Goal: Task Accomplishment & Management: Manage account settings

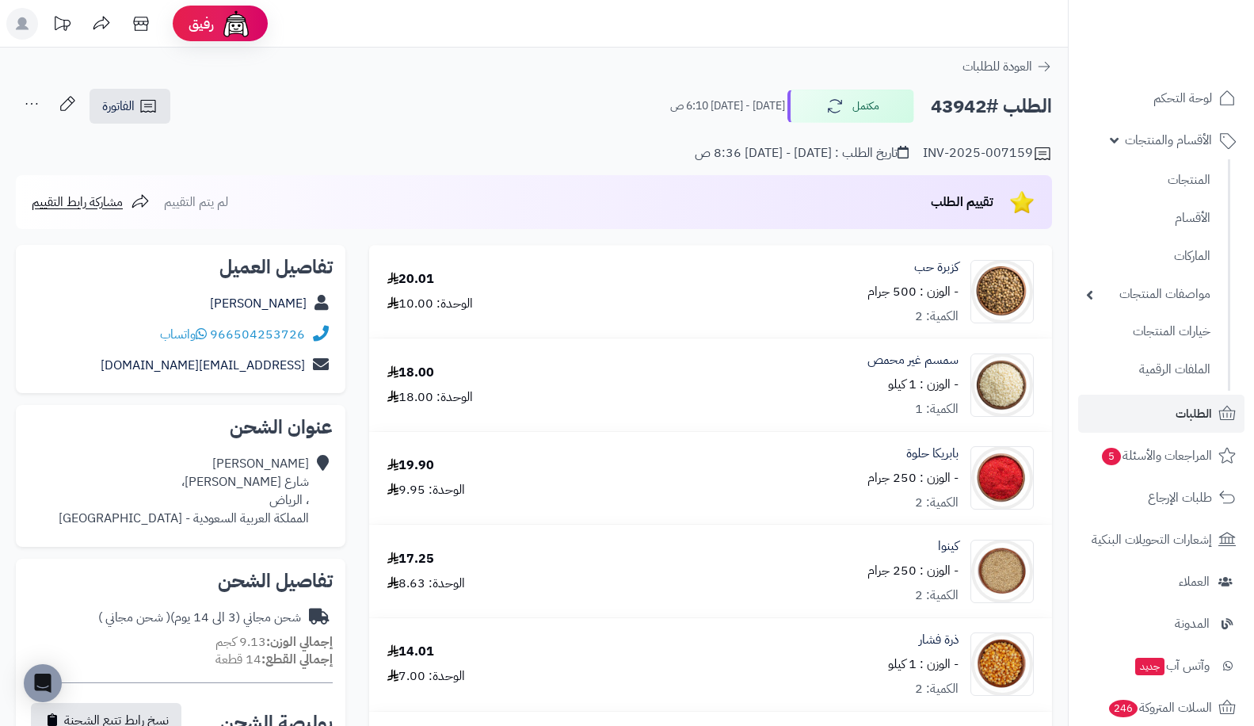
scroll to position [598, 0]
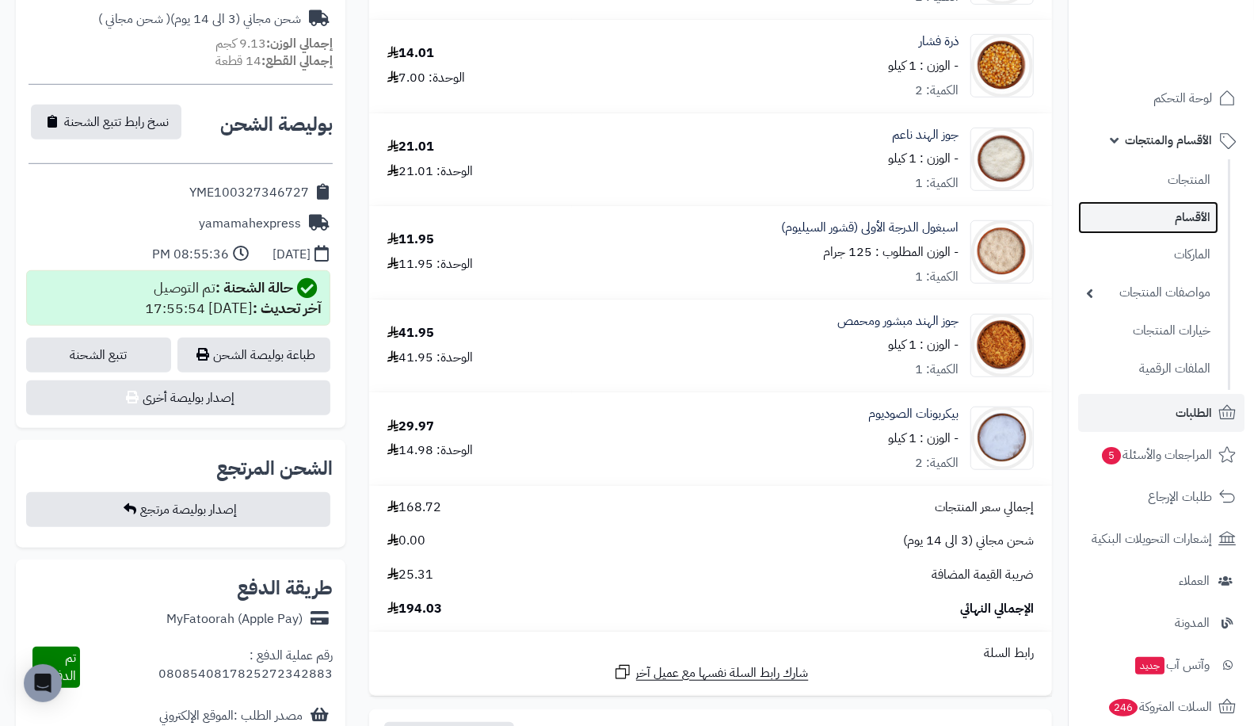
click at [1177, 230] on link "الأقسام" at bounding box center [1148, 217] width 140 height 32
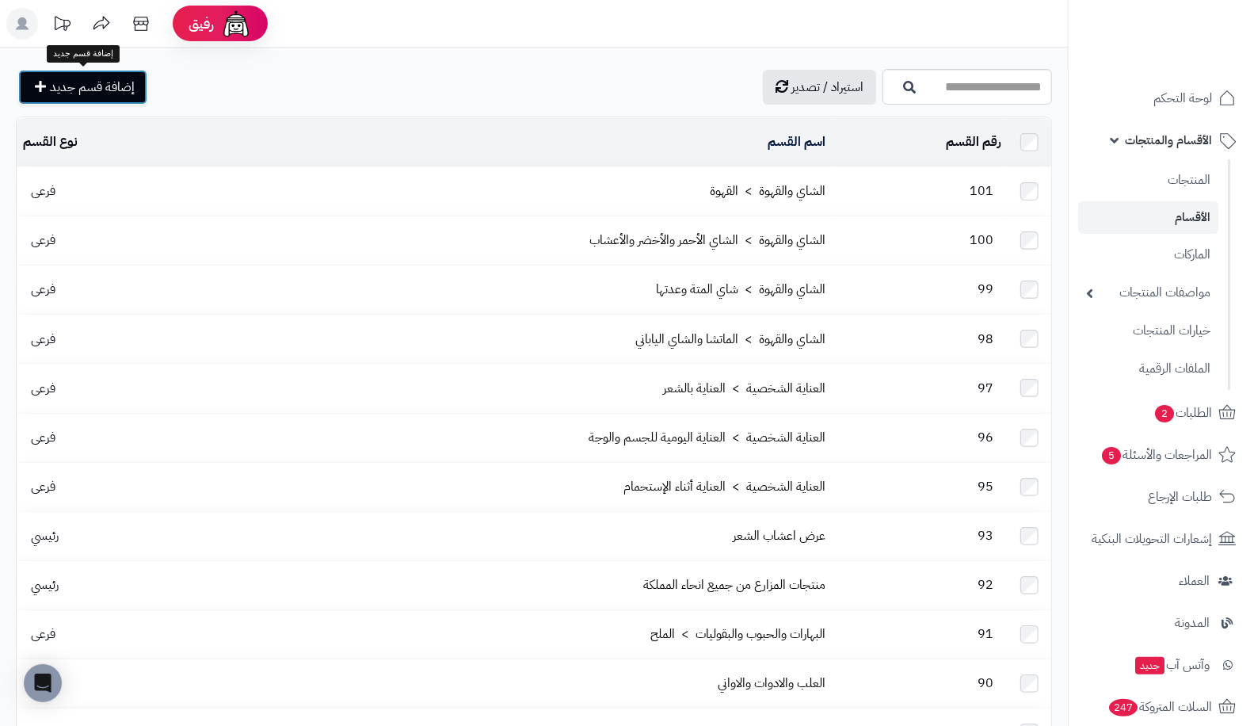
click at [116, 90] on span "إضافة قسم جديد" at bounding box center [92, 87] width 85 height 19
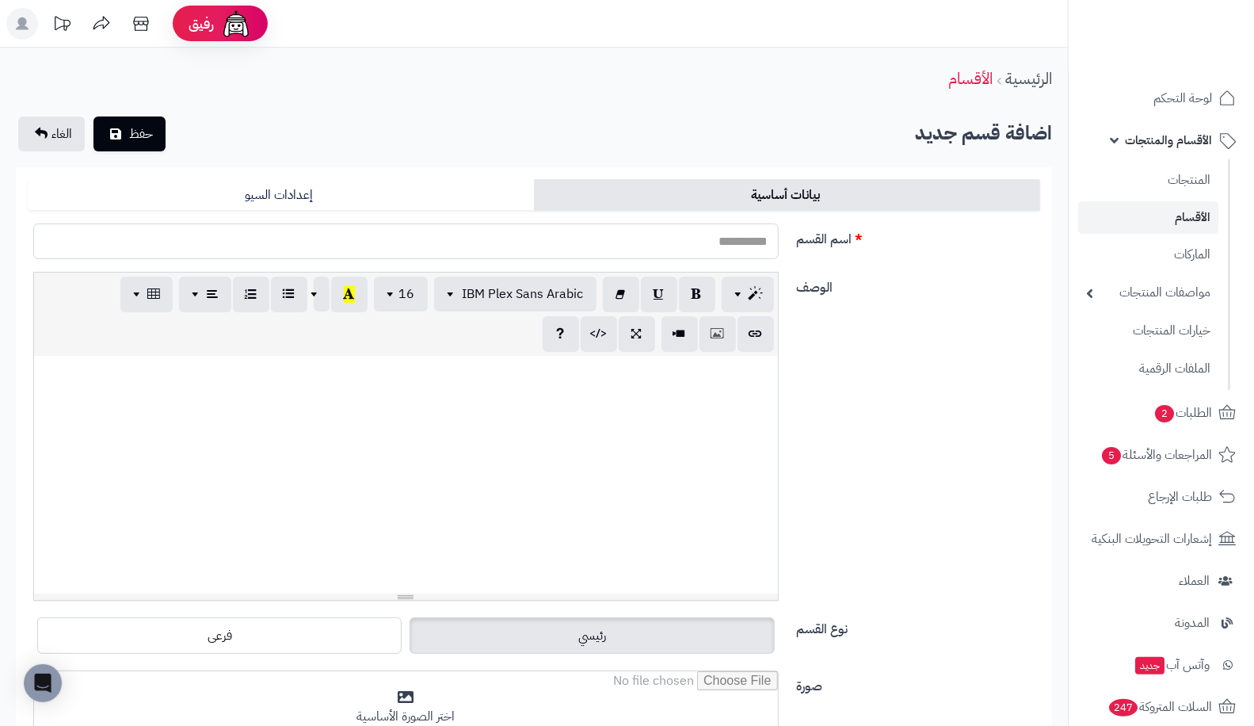
click at [572, 244] on input "اسم القسم" at bounding box center [405, 241] width 745 height 36
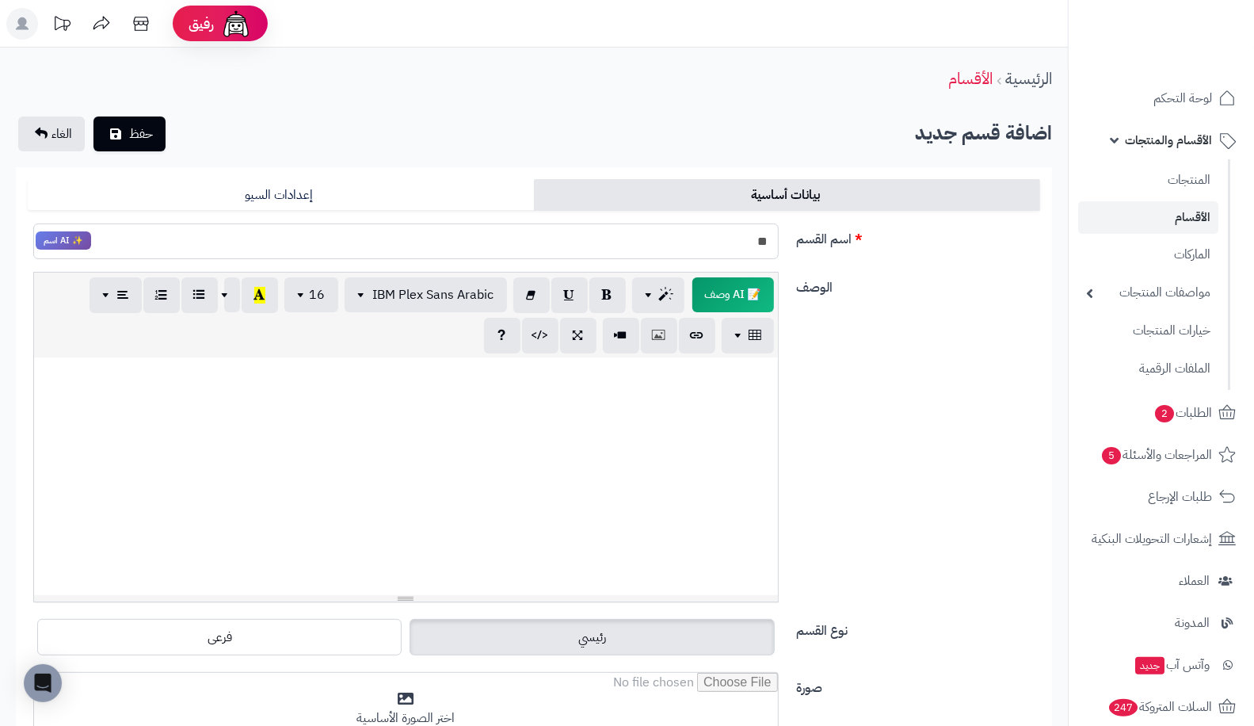
type input "*"
type input "**********"
click at [158, 127] on button "حفظ" at bounding box center [129, 133] width 72 height 35
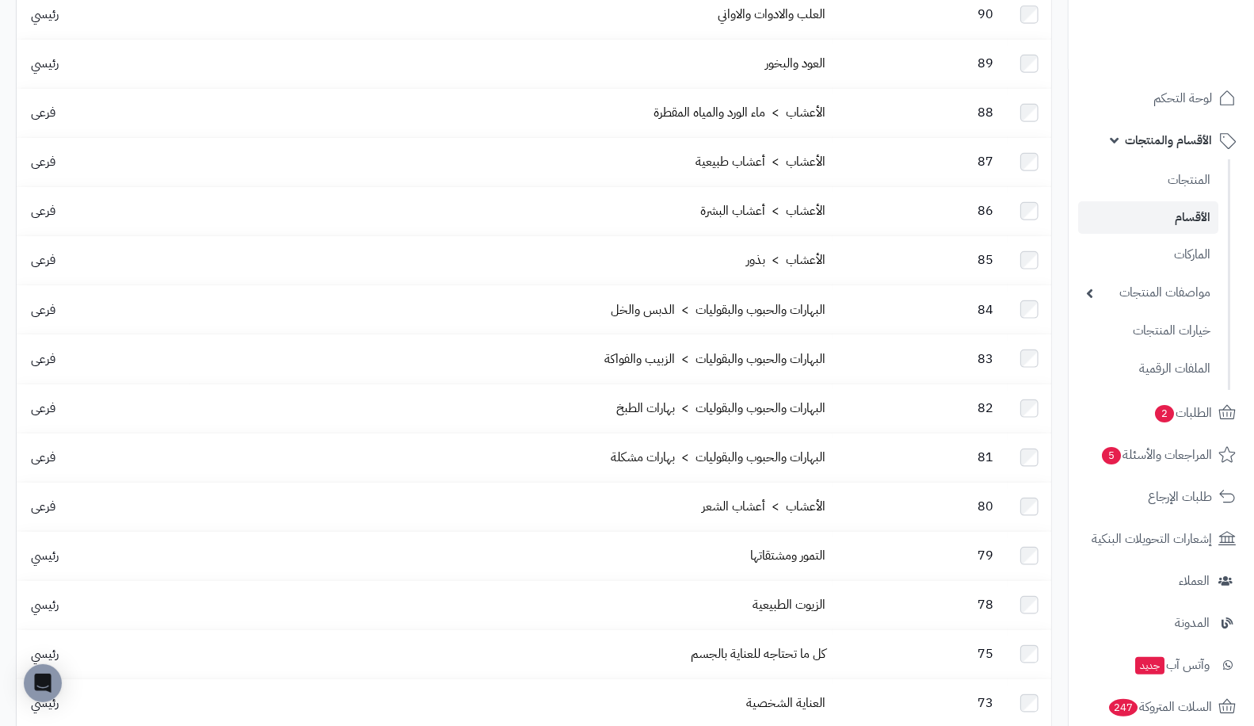
scroll to position [844, 0]
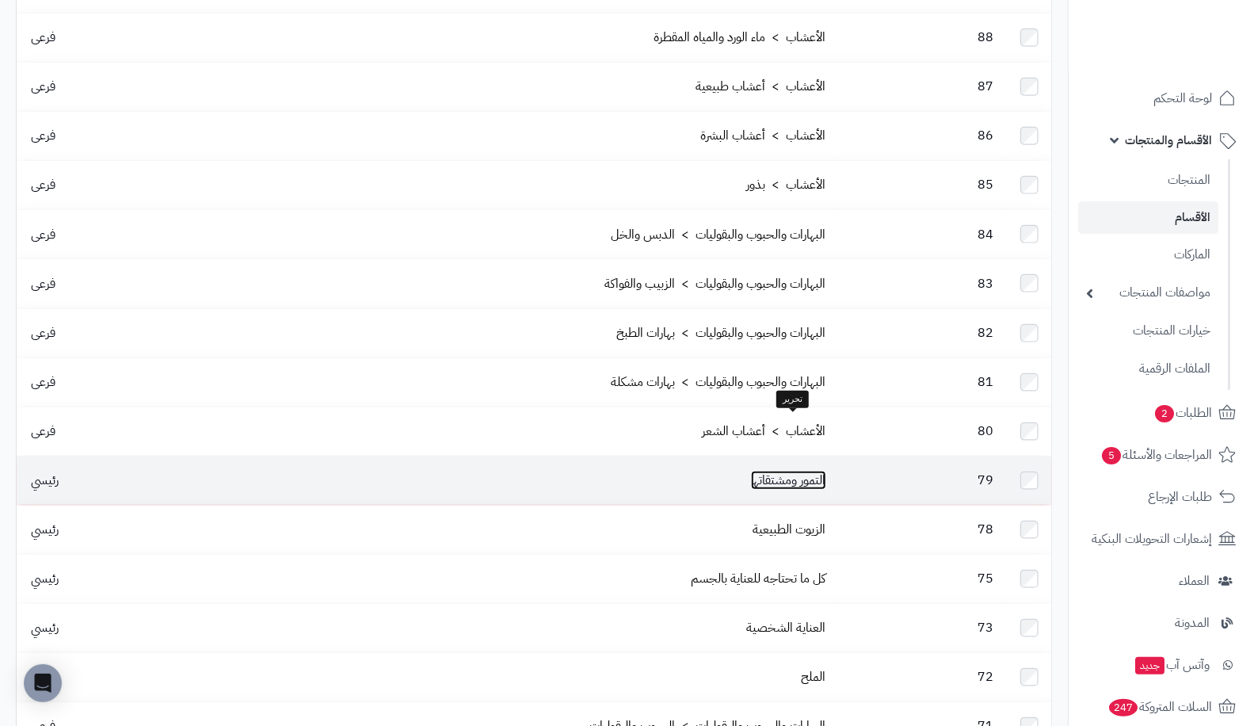
click at [791, 471] on link "التمور ومشتقاتها" at bounding box center [788, 480] width 75 height 19
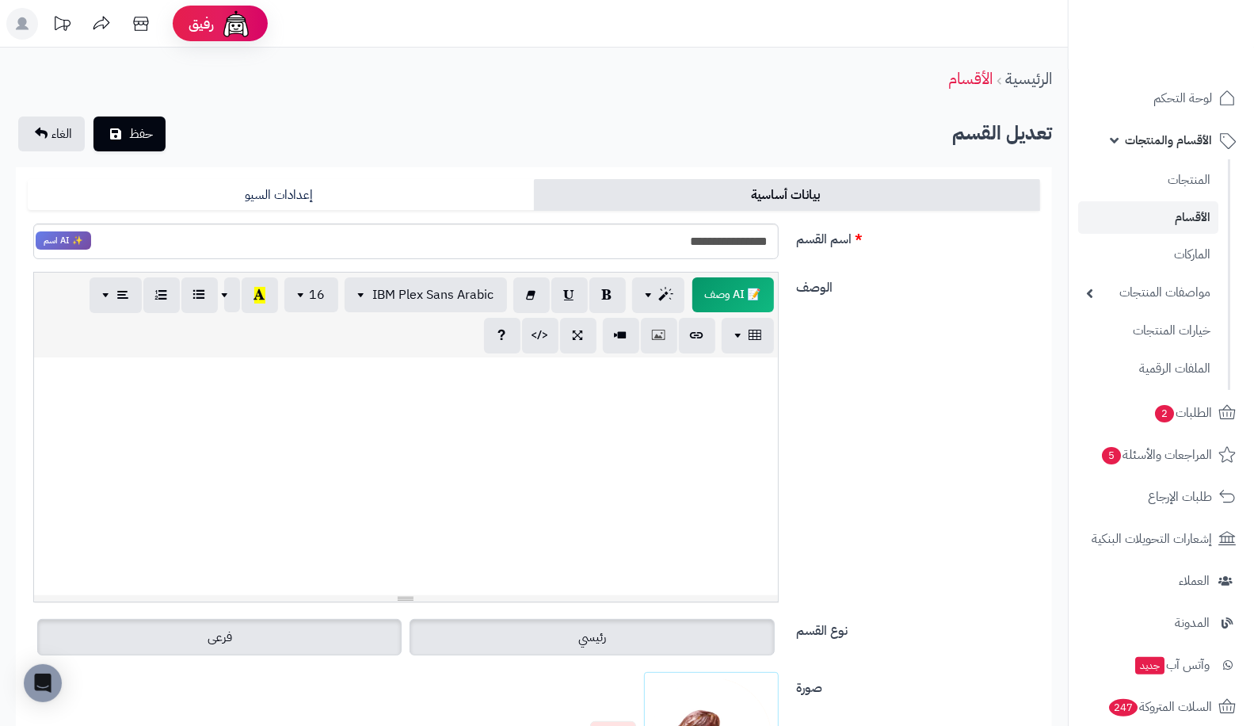
click at [261, 651] on label "فرعى" at bounding box center [219, 637] width 364 height 36
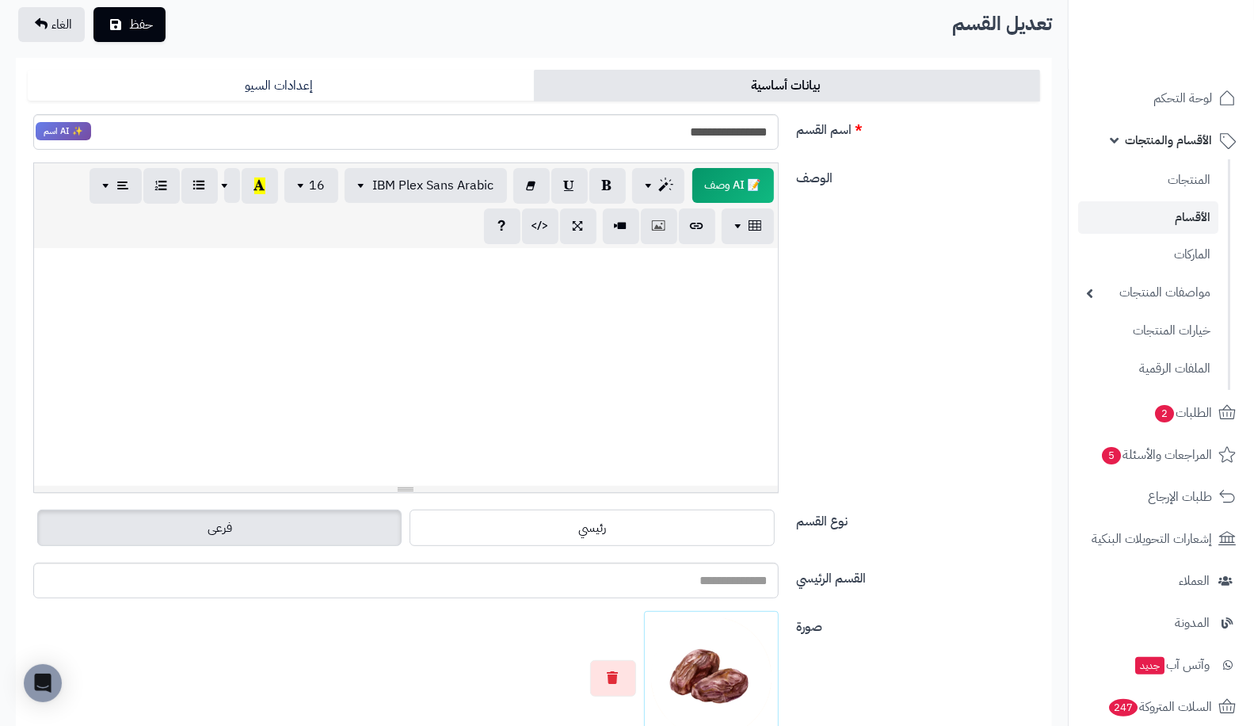
scroll to position [116, 0]
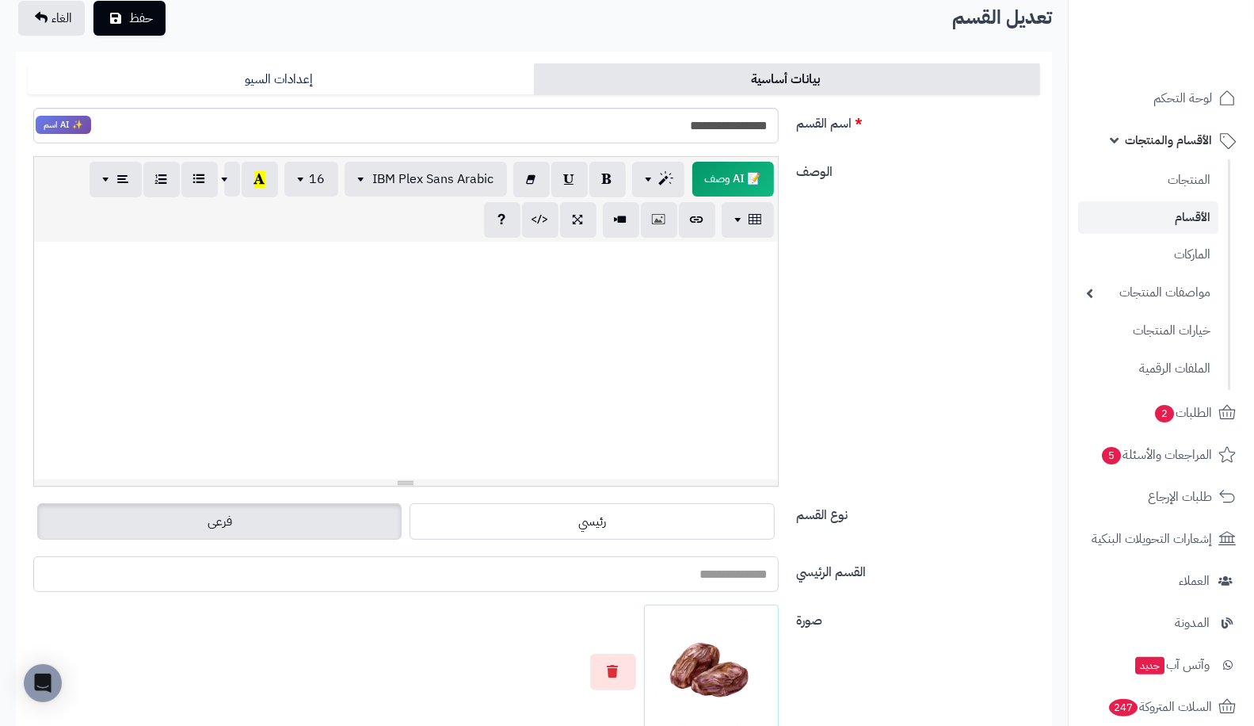
click at [718, 565] on input "القسم الرئيسي" at bounding box center [405, 574] width 745 height 36
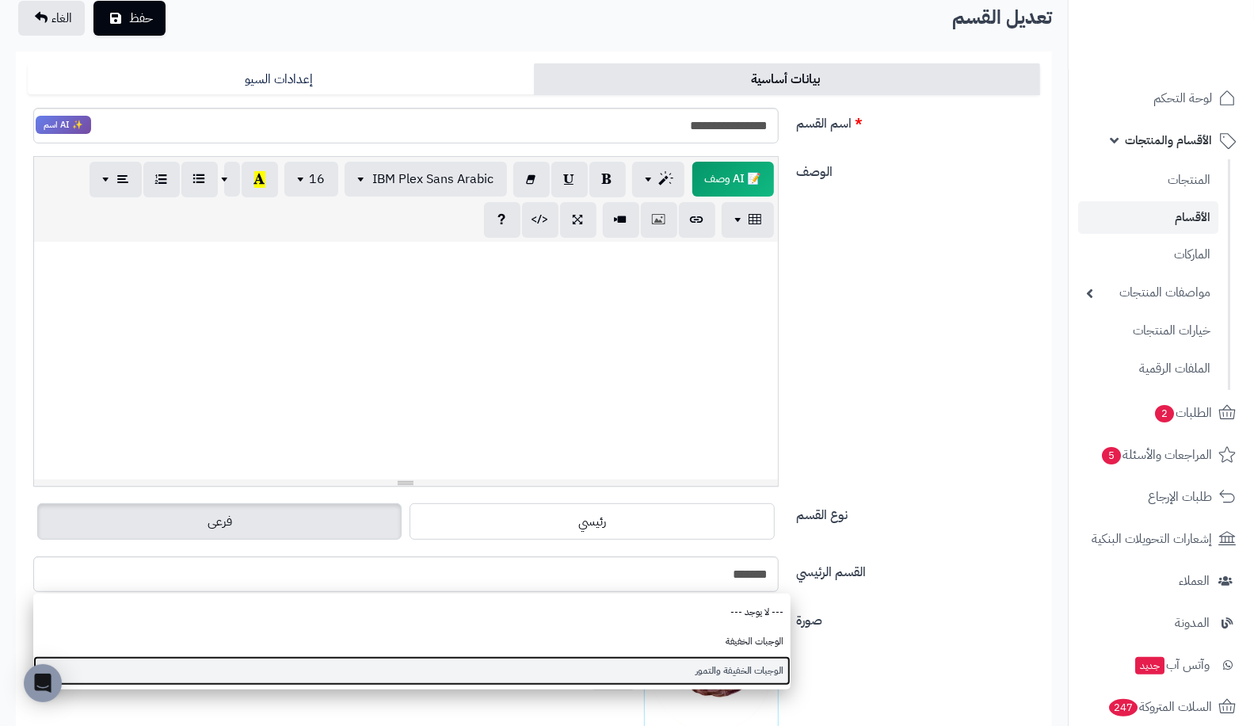
click at [726, 664] on link "الوجبات الخفيفة والتمور" at bounding box center [411, 670] width 757 height 29
type input "**********"
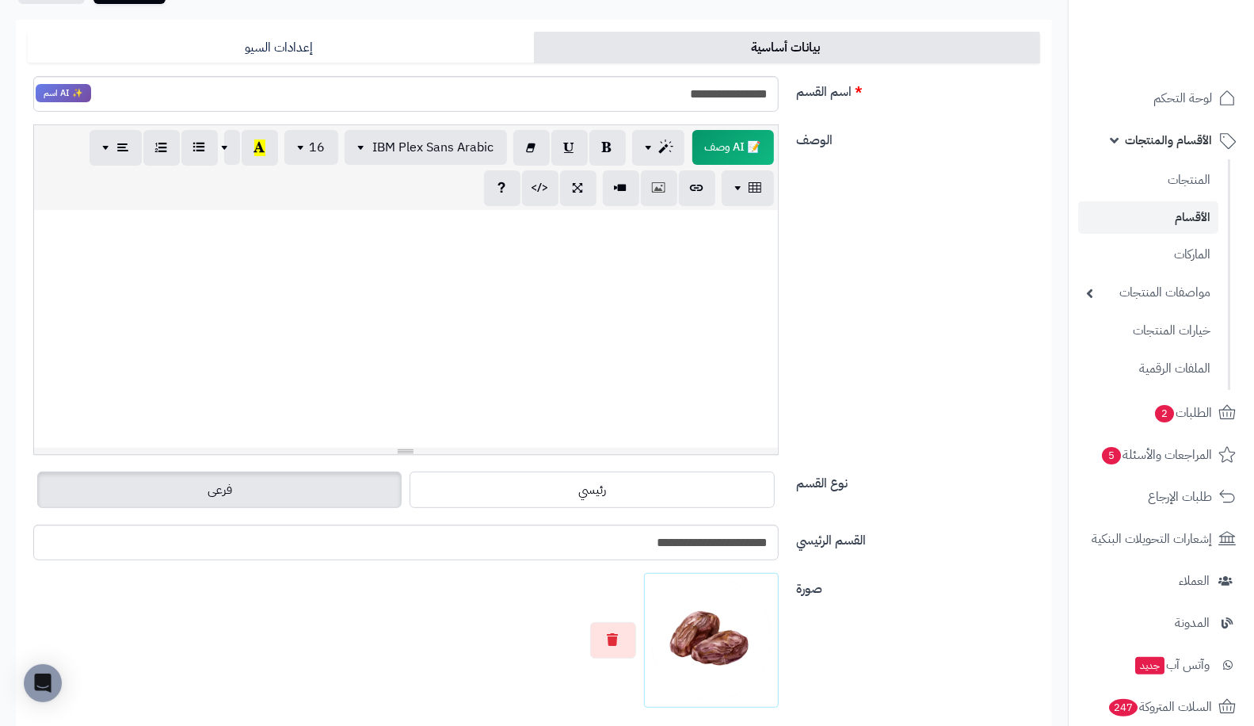
scroll to position [0, 0]
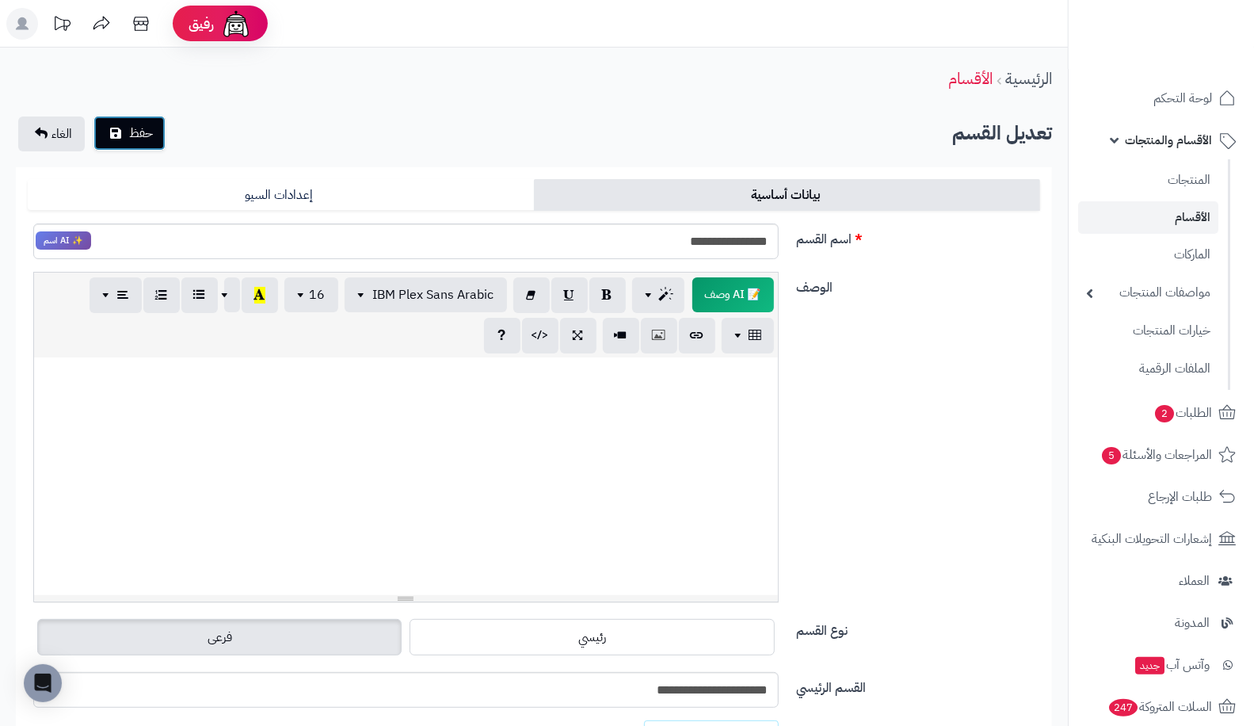
click at [133, 131] on span "حفظ" at bounding box center [141, 133] width 24 height 19
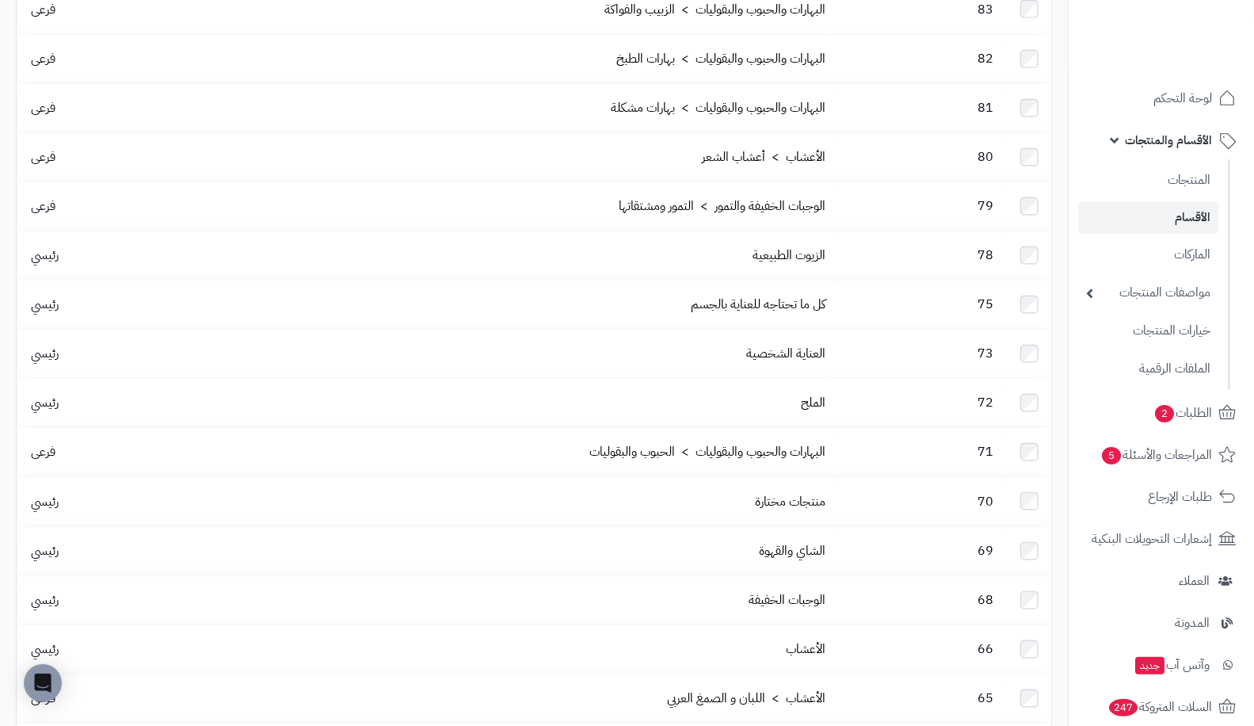
scroll to position [1120, 0]
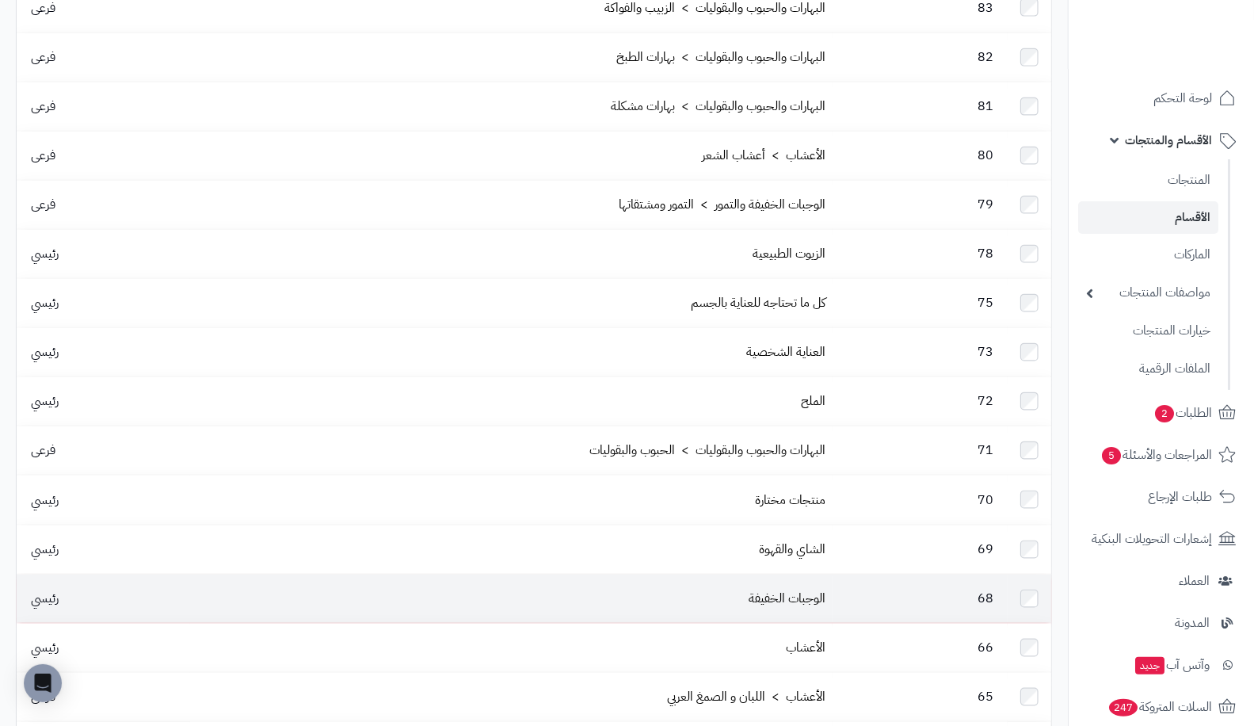
click at [867, 574] on td "68" at bounding box center [919, 598] width 175 height 48
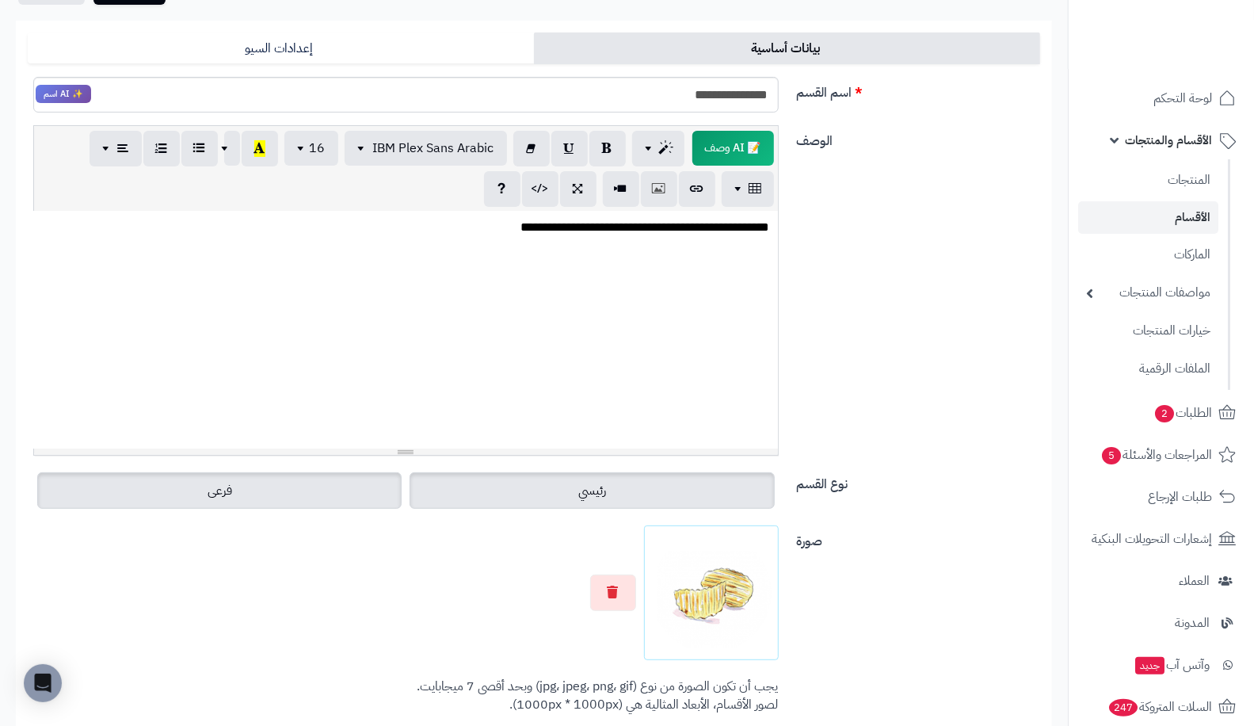
click at [314, 497] on label "فرعى" at bounding box center [219, 490] width 364 height 36
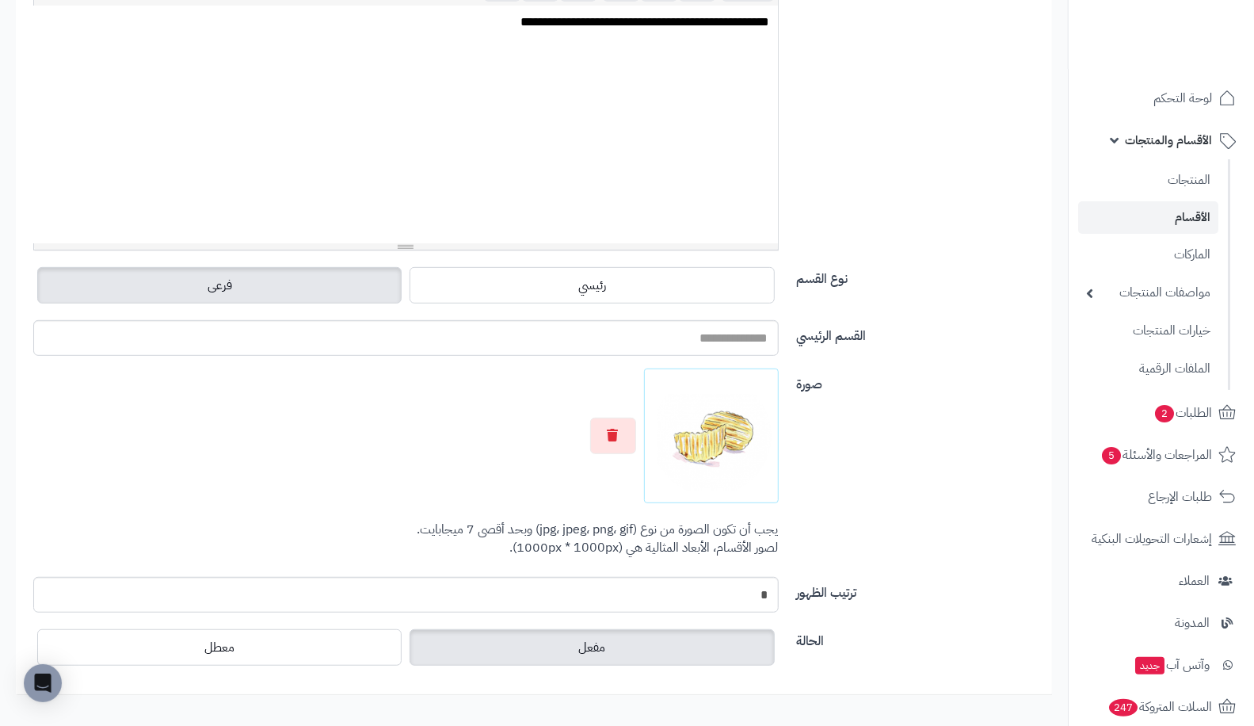
scroll to position [234, 0]
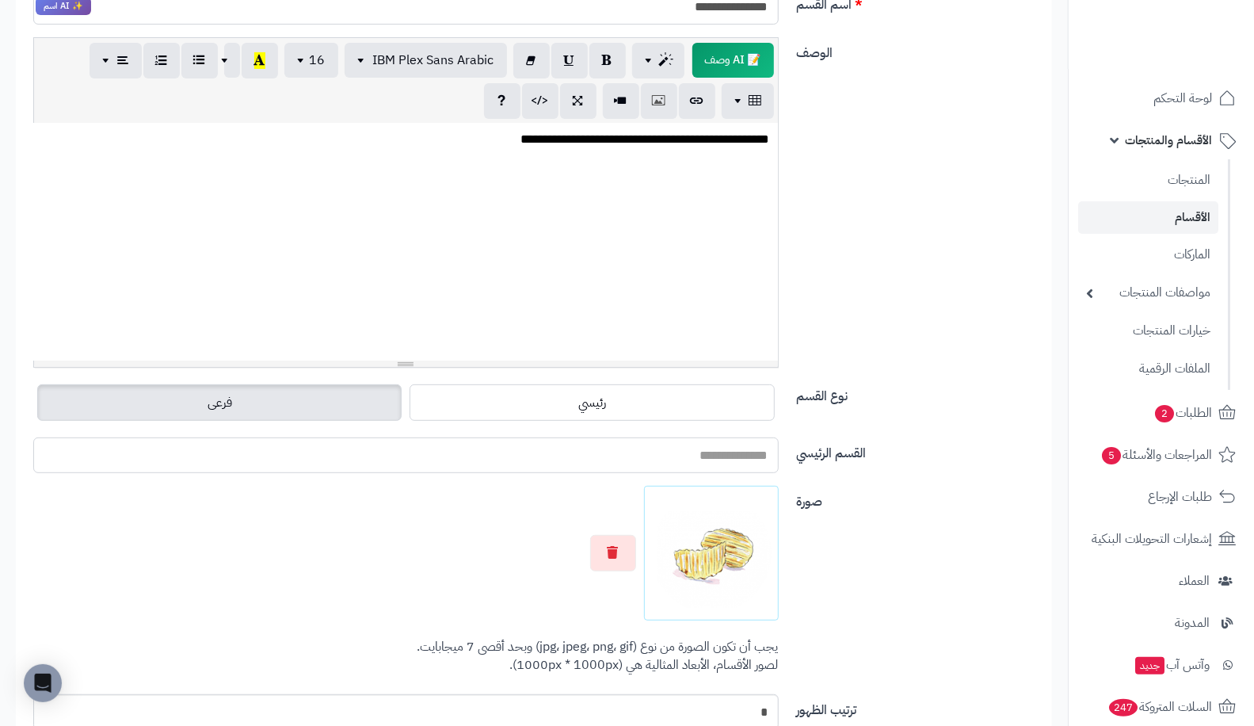
click at [713, 460] on input "القسم الرئيسي" at bounding box center [405, 455] width 745 height 36
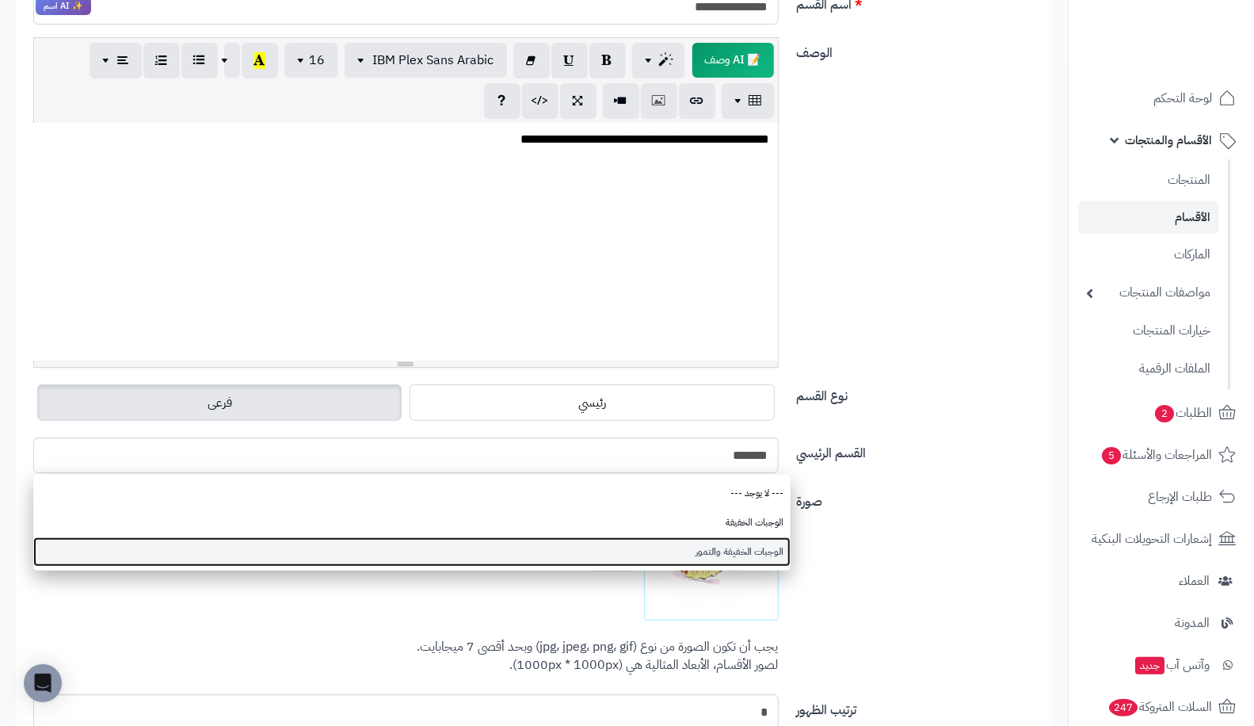
click at [666, 547] on link "الوجبات الخفيفة والتمور" at bounding box center [411, 551] width 757 height 29
type input "**********"
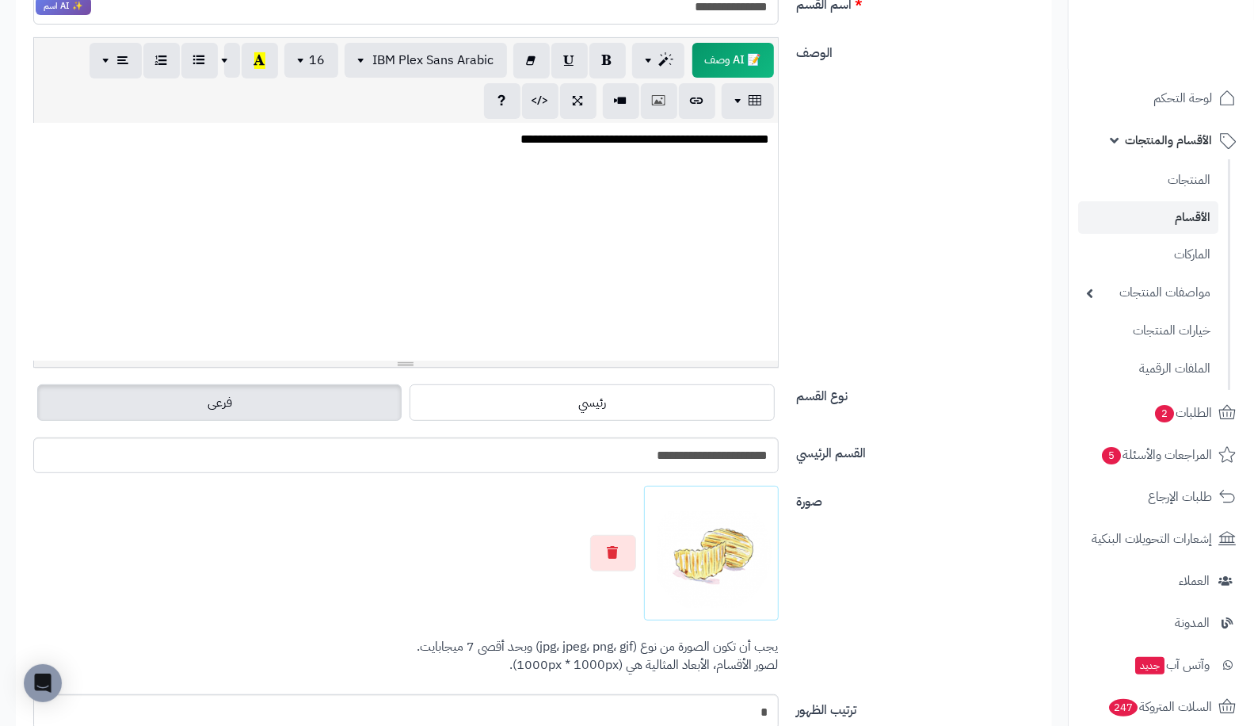
scroll to position [0, 0]
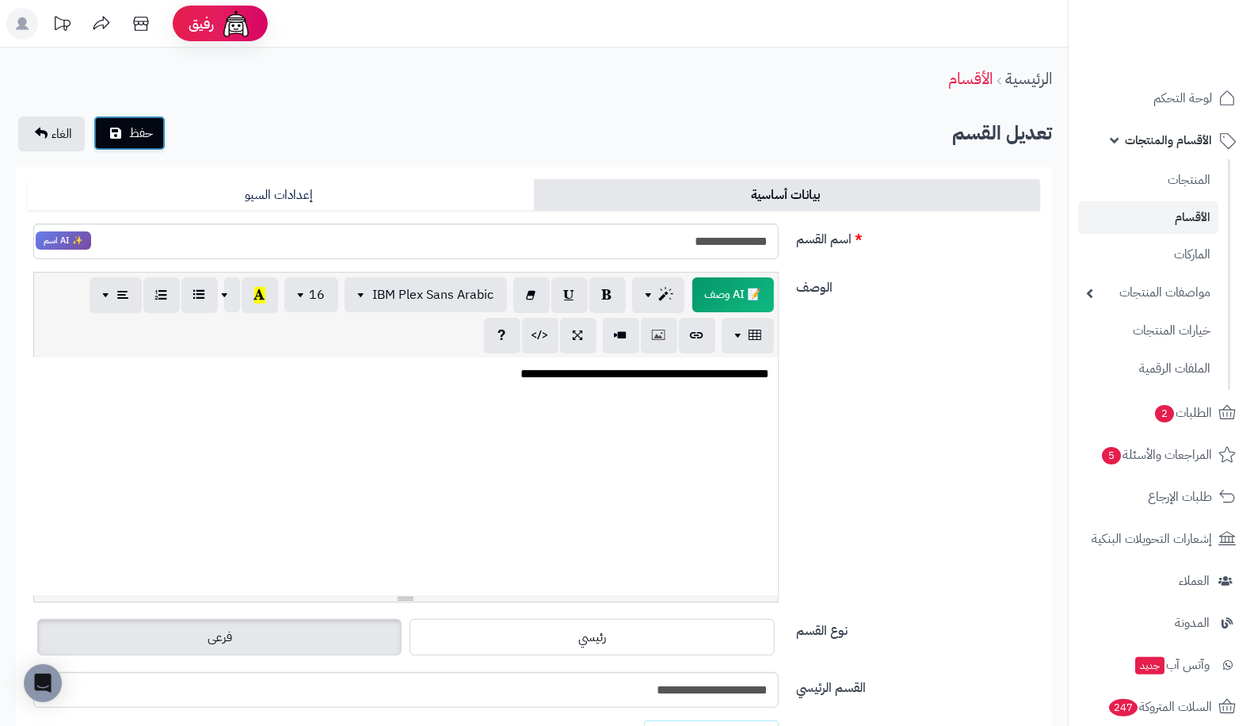
click at [143, 128] on span "حفظ" at bounding box center [141, 133] width 24 height 19
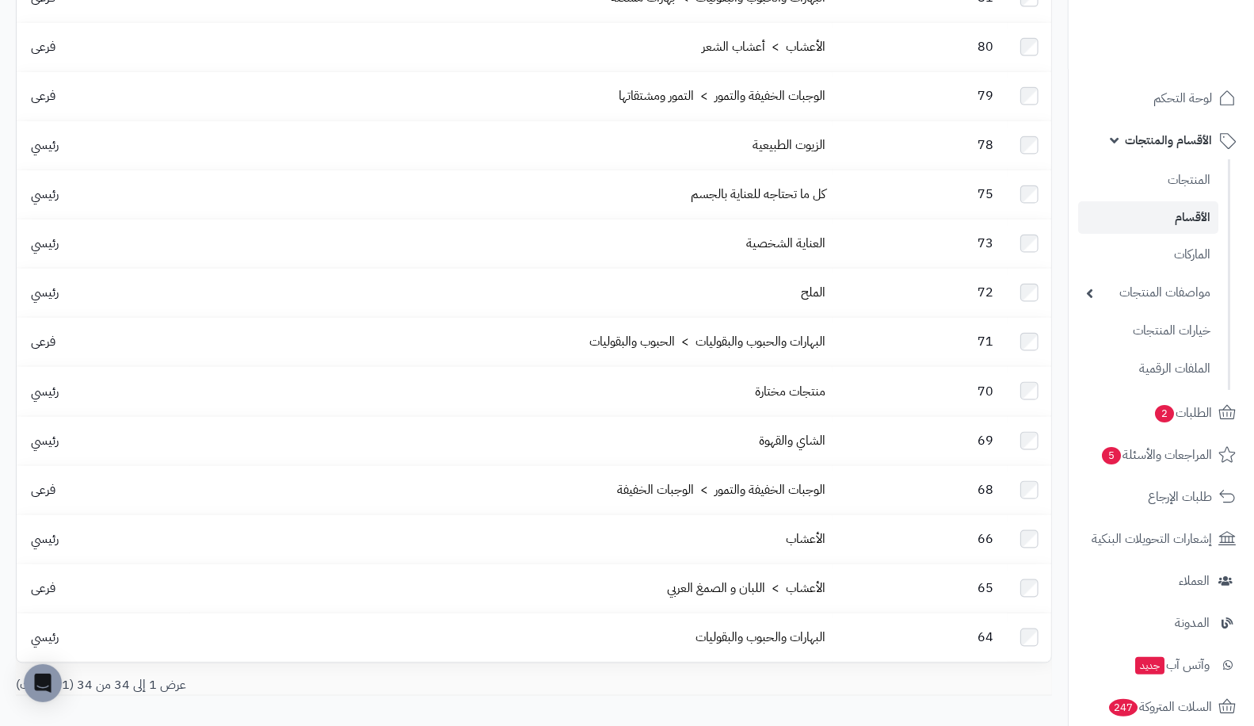
scroll to position [1228, 0]
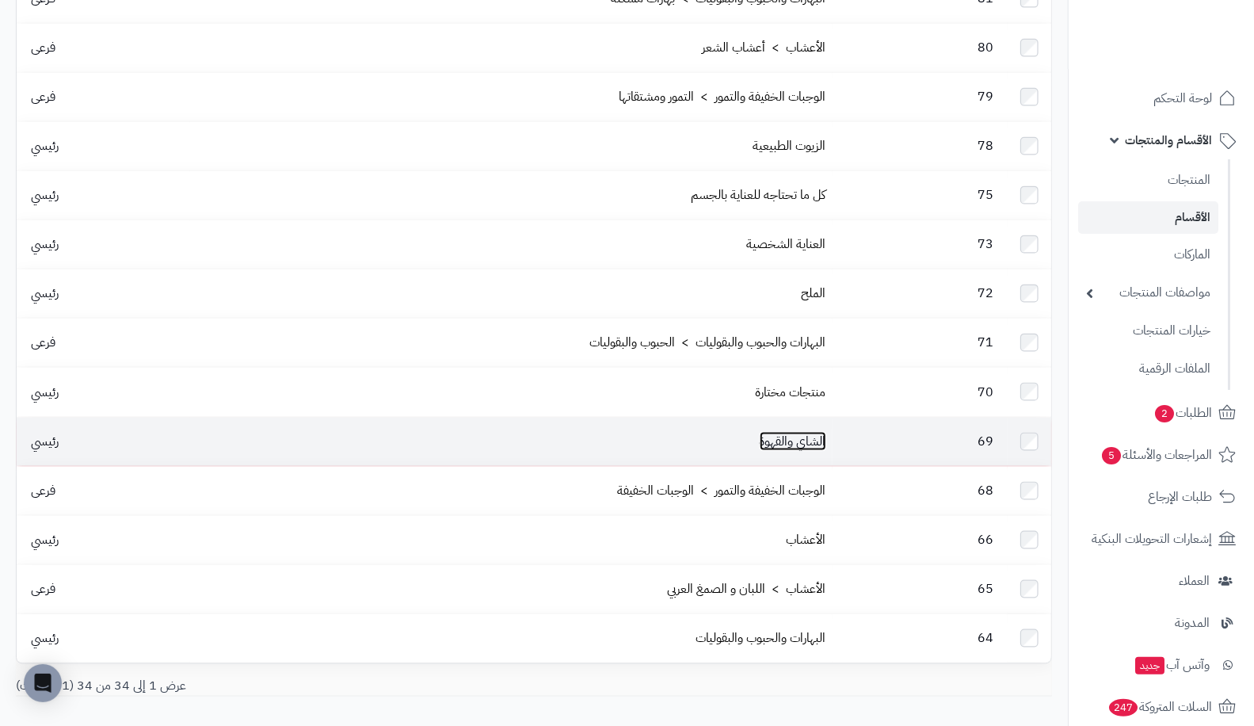
click at [821, 432] on link "الشاي والقهوة" at bounding box center [793, 441] width 67 height 19
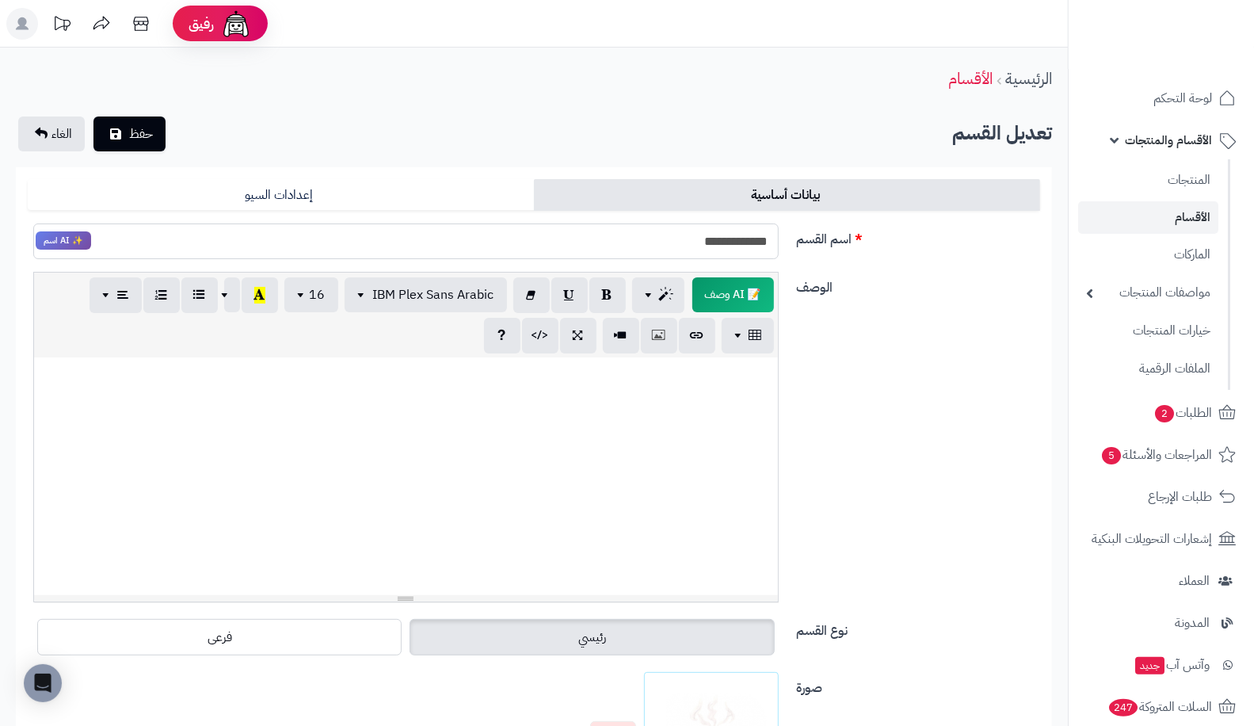
click at [653, 234] on input "**********" at bounding box center [405, 241] width 745 height 36
type input "**********"
click at [156, 137] on button "حفظ" at bounding box center [129, 133] width 72 height 35
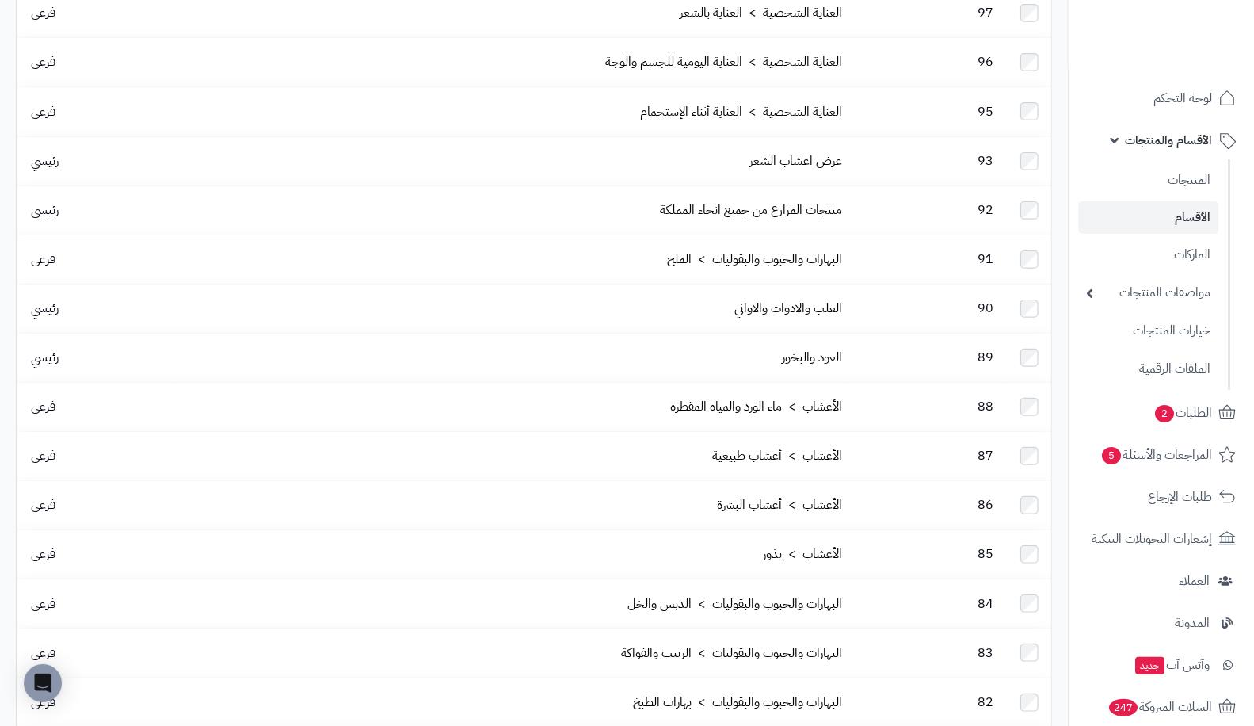
scroll to position [452, 0]
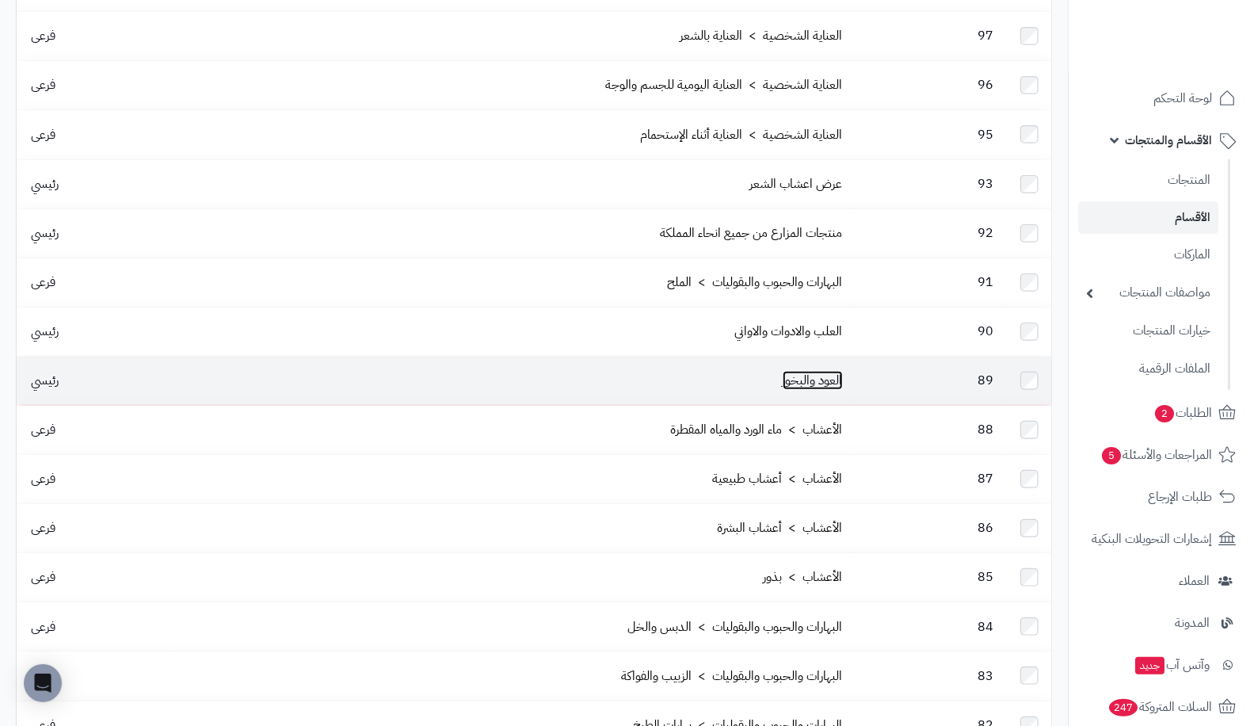
click at [834, 371] on link "العود والبخور" at bounding box center [813, 380] width 60 height 19
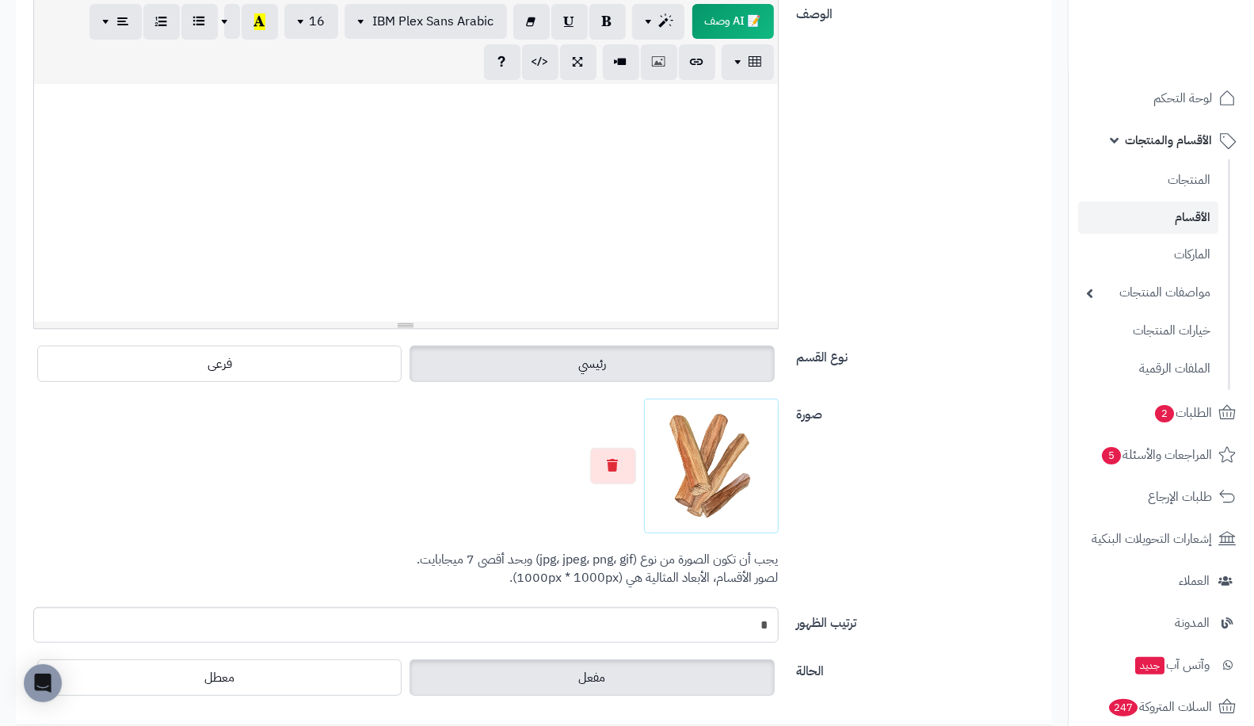
scroll to position [266, 0]
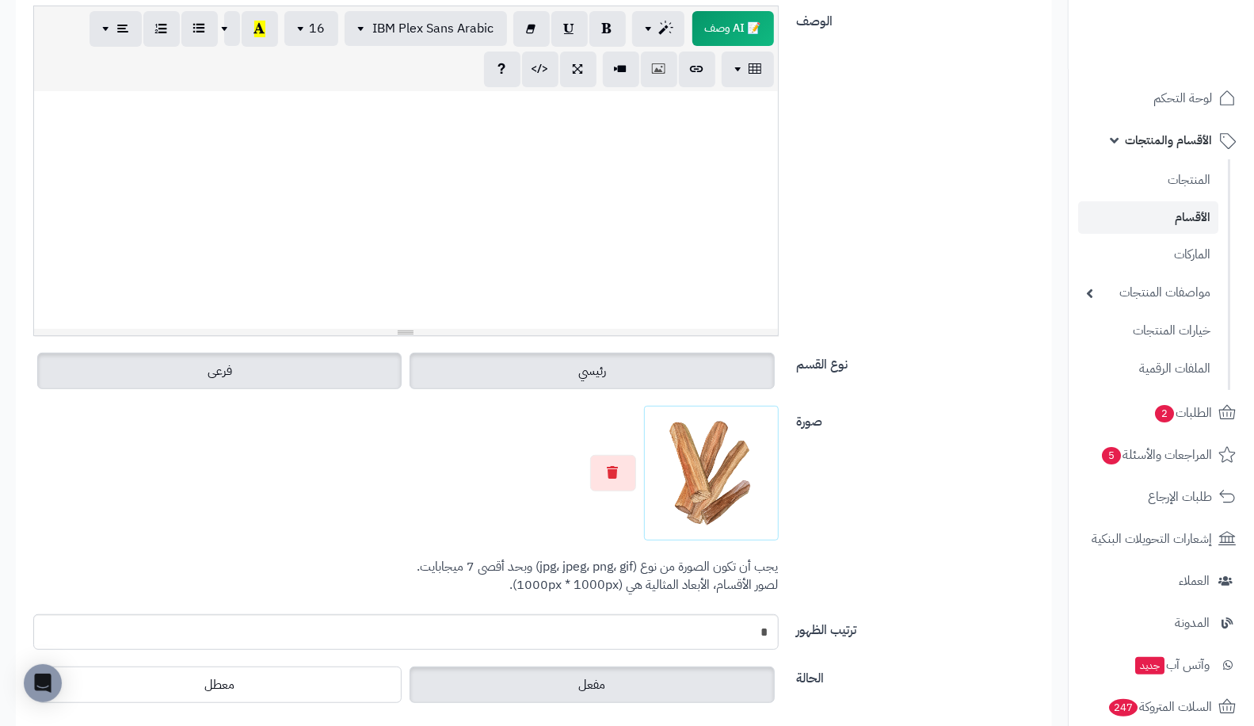
click at [272, 362] on label "فرعى" at bounding box center [219, 370] width 364 height 36
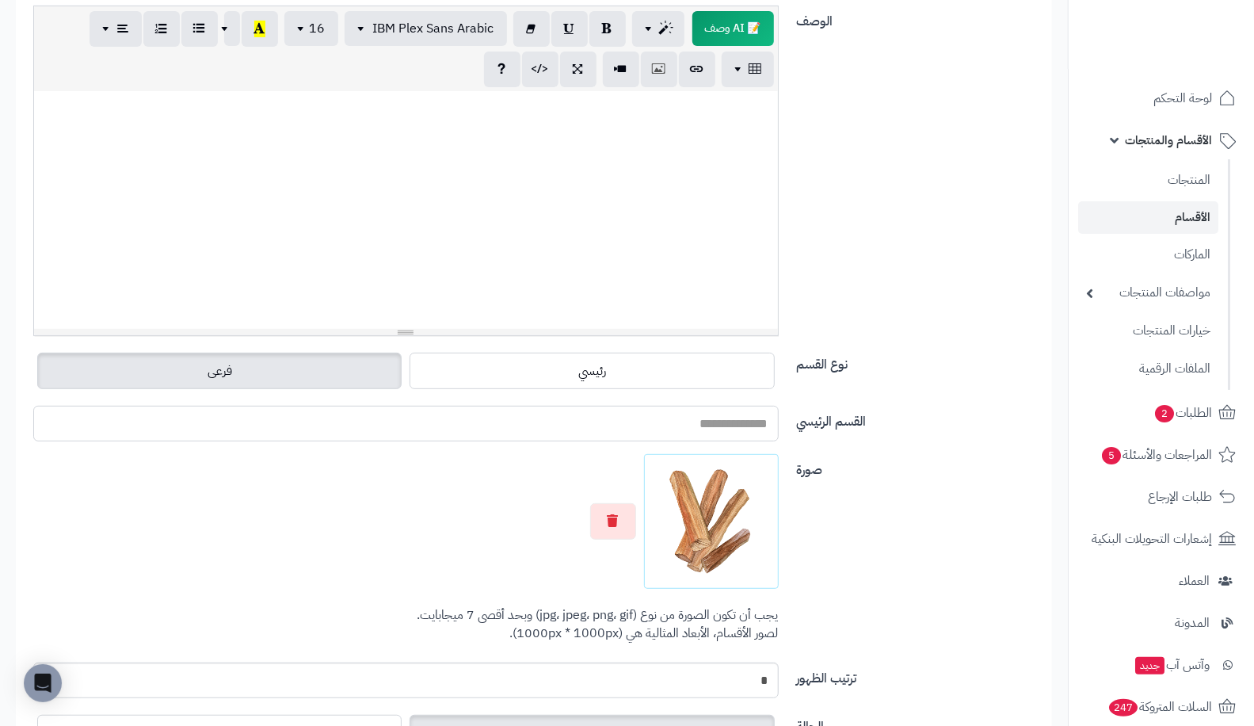
click at [745, 427] on input "القسم الرئيسي" at bounding box center [405, 424] width 745 height 36
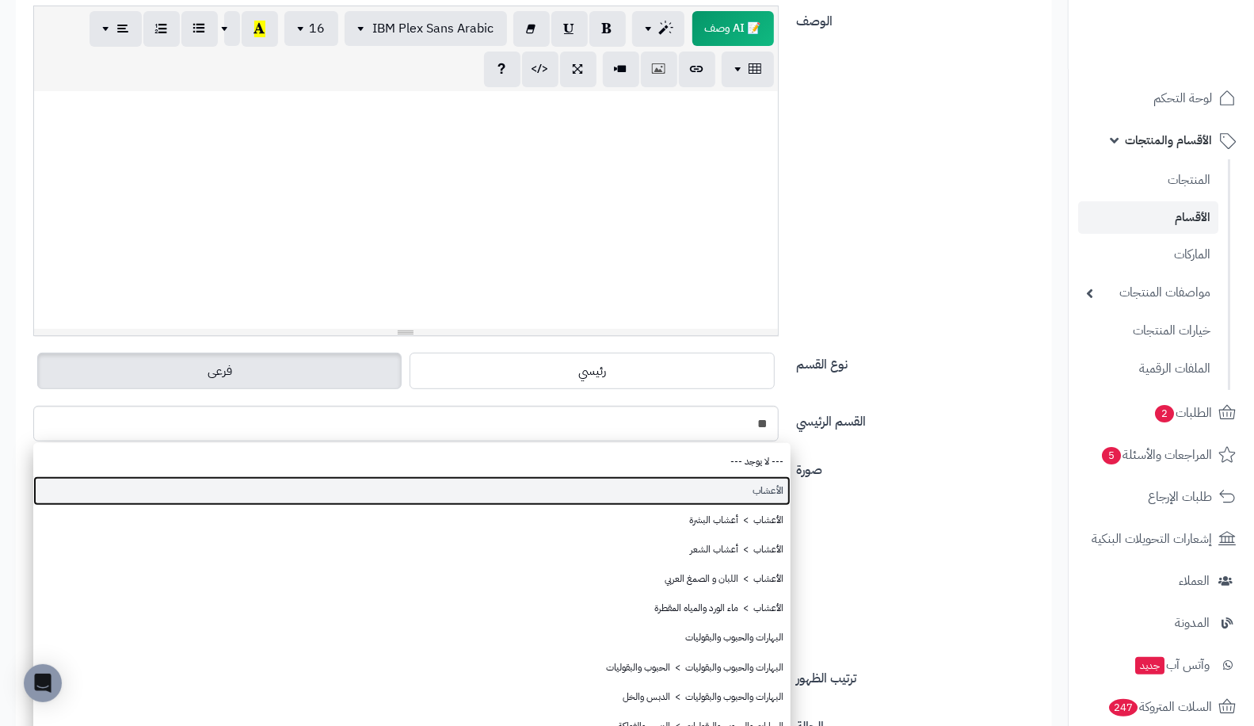
click at [702, 489] on link "الأعشاب" at bounding box center [411, 490] width 757 height 29
type input "*******"
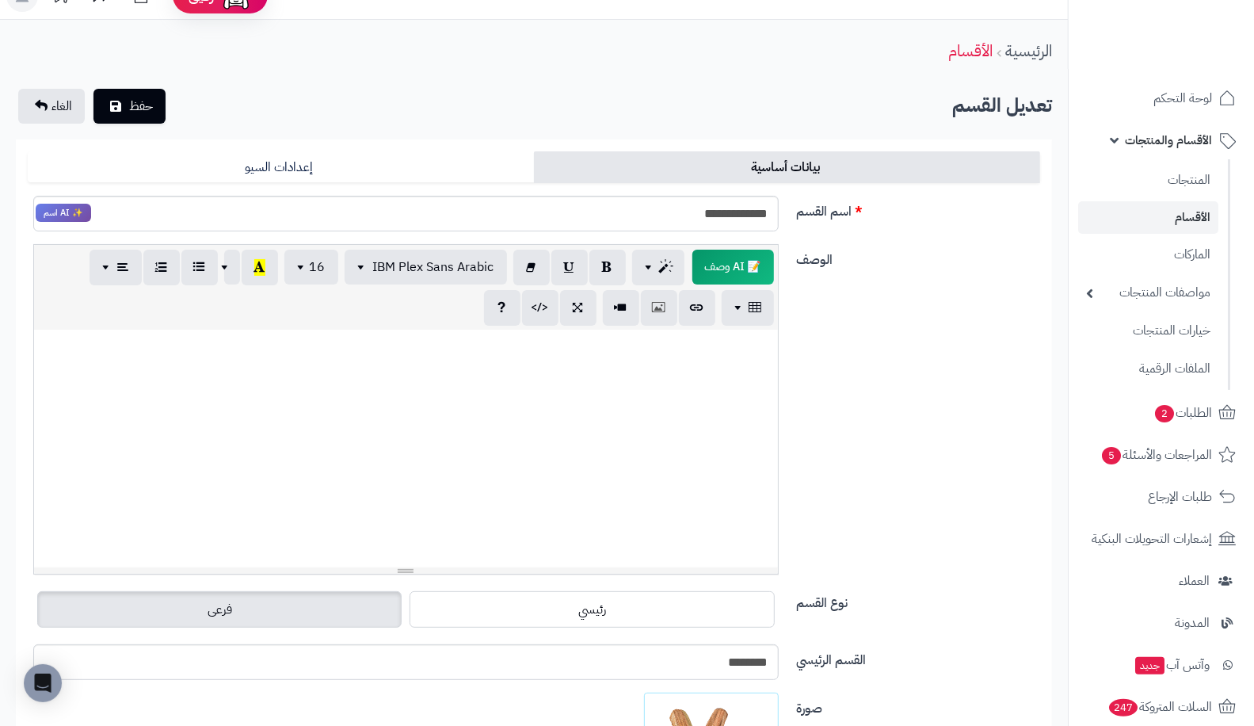
scroll to position [28, 0]
click at [124, 97] on button "حفظ" at bounding box center [129, 105] width 72 height 35
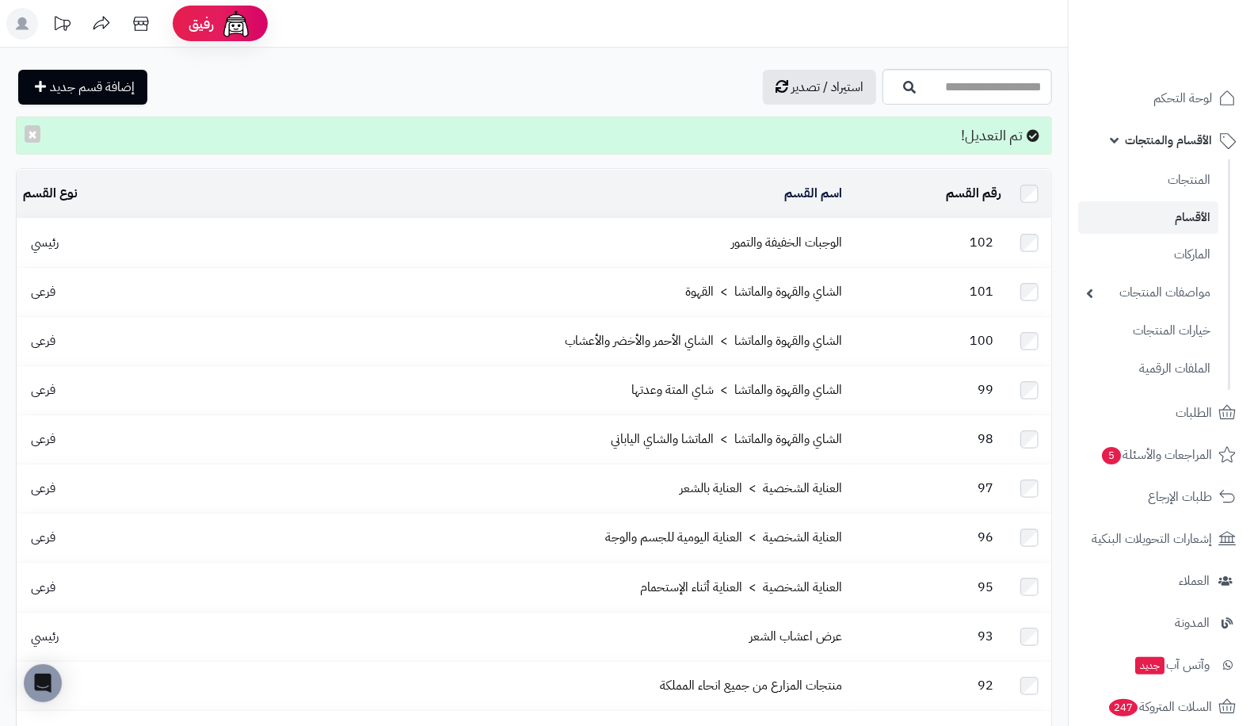
drag, startPoint x: 625, startPoint y: 236, endPoint x: 572, endPoint y: 171, distance: 83.9
click at [572, 171] on td "اسم القسم" at bounding box center [511, 194] width 676 height 48
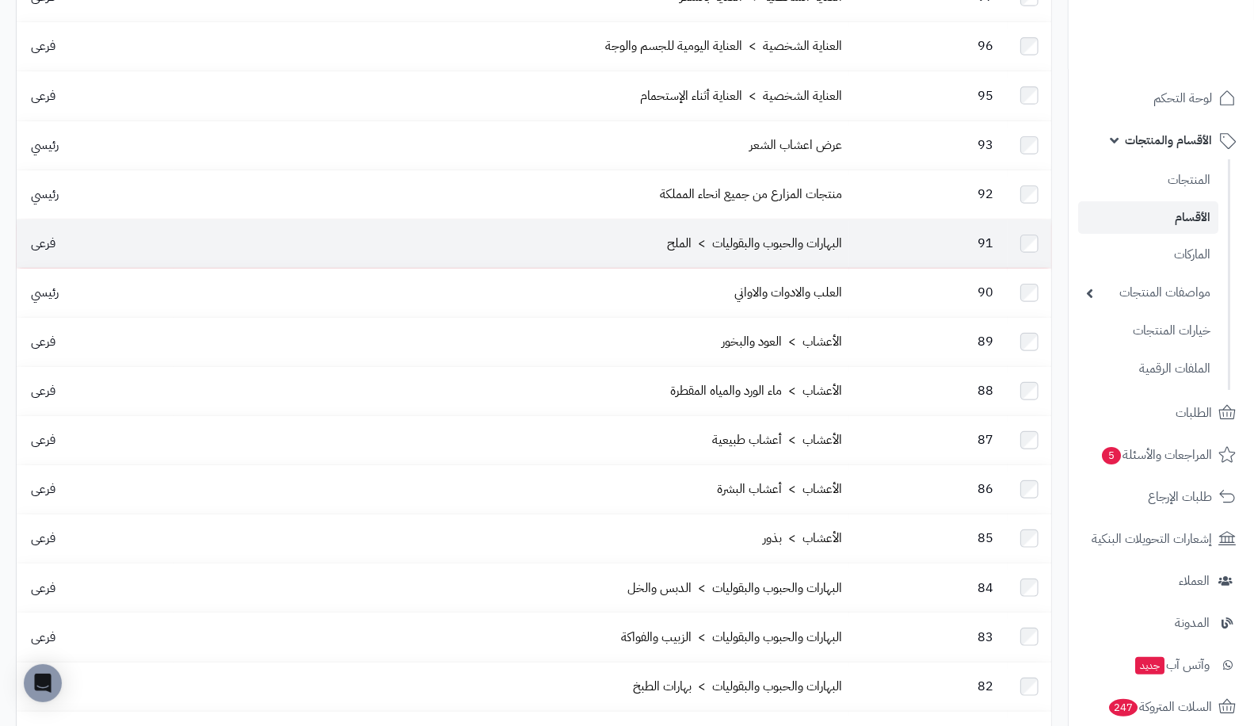
scroll to position [493, 0]
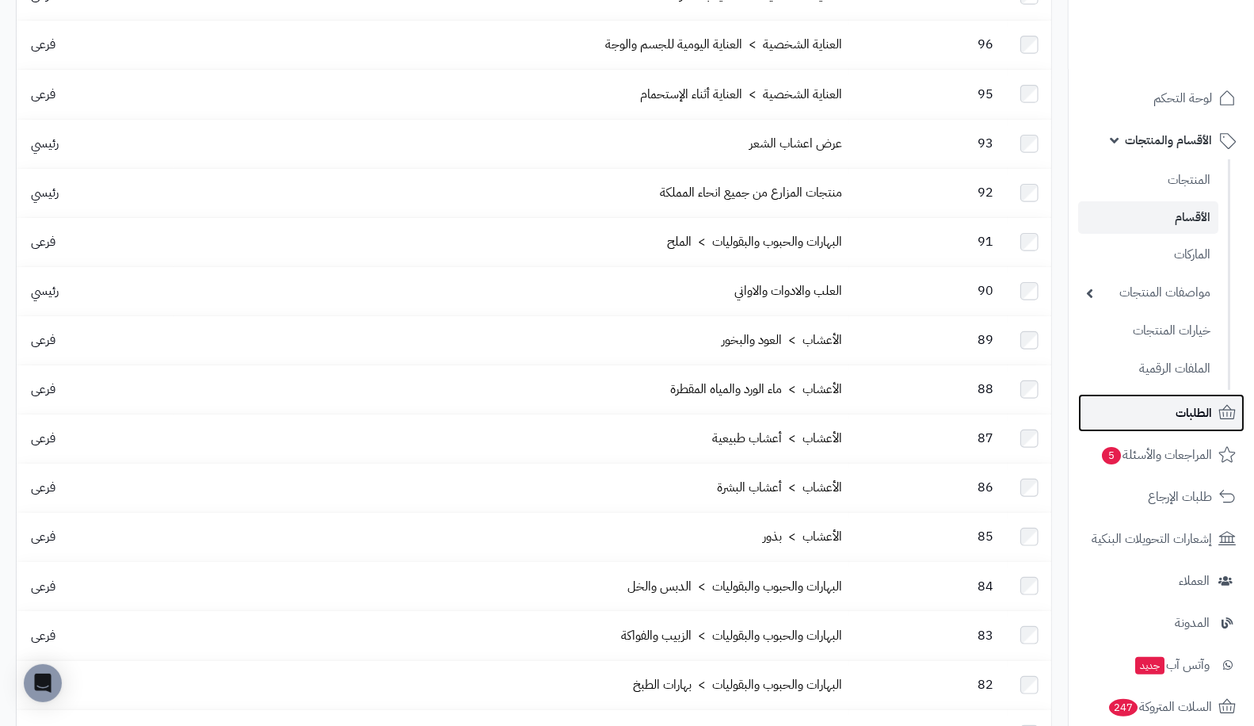
click at [1180, 405] on span "الطلبات" at bounding box center [1193, 413] width 36 height 22
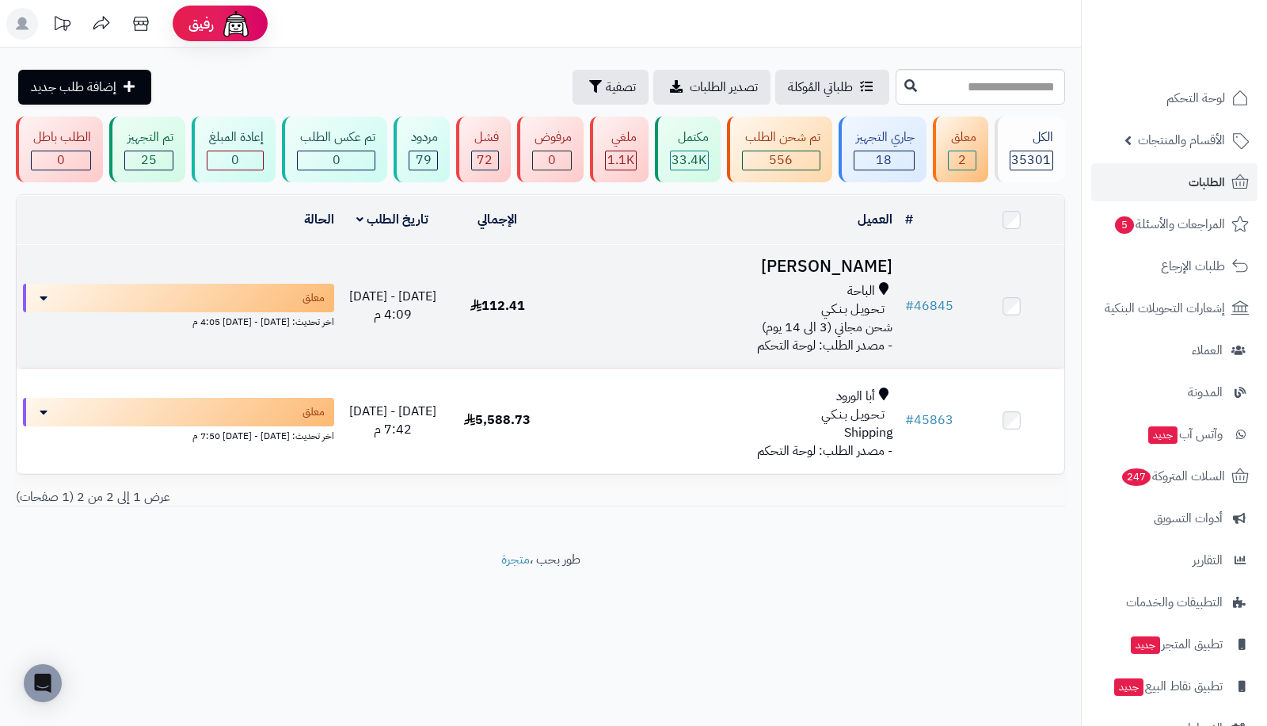
click at [905, 349] on td "# 46845" at bounding box center [929, 306] width 61 height 123
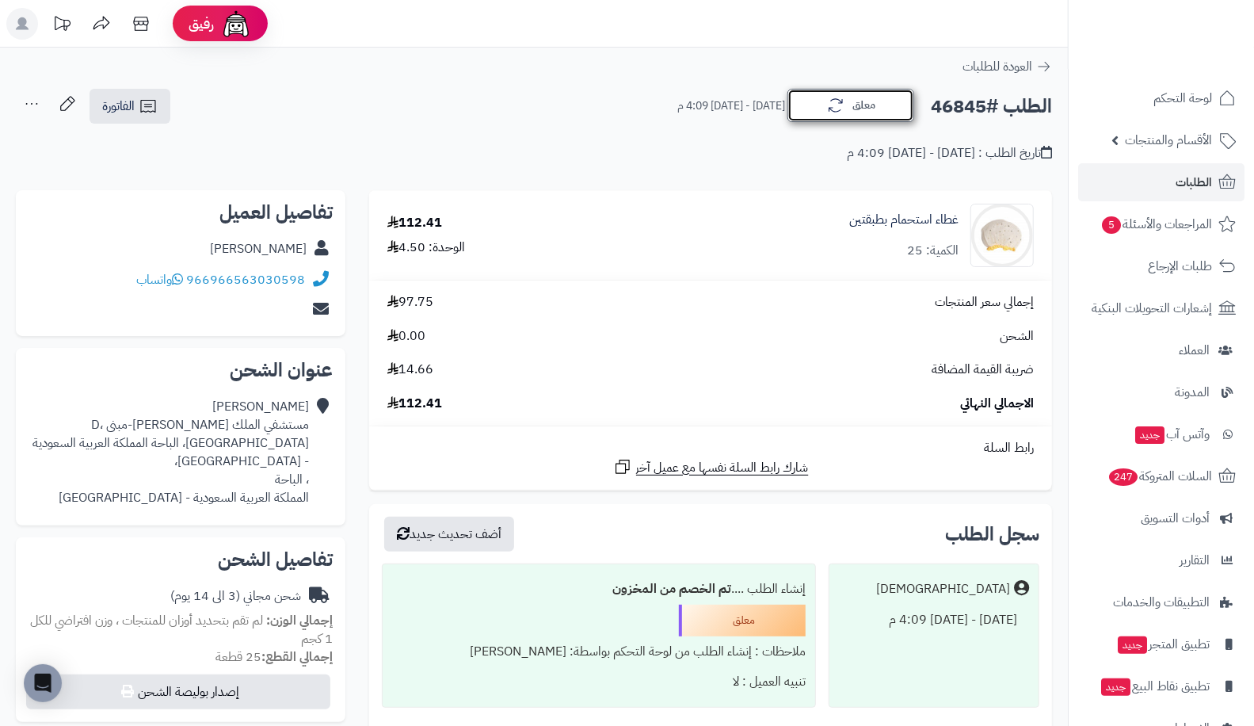
click at [866, 104] on button "معلق" at bounding box center [850, 105] width 127 height 33
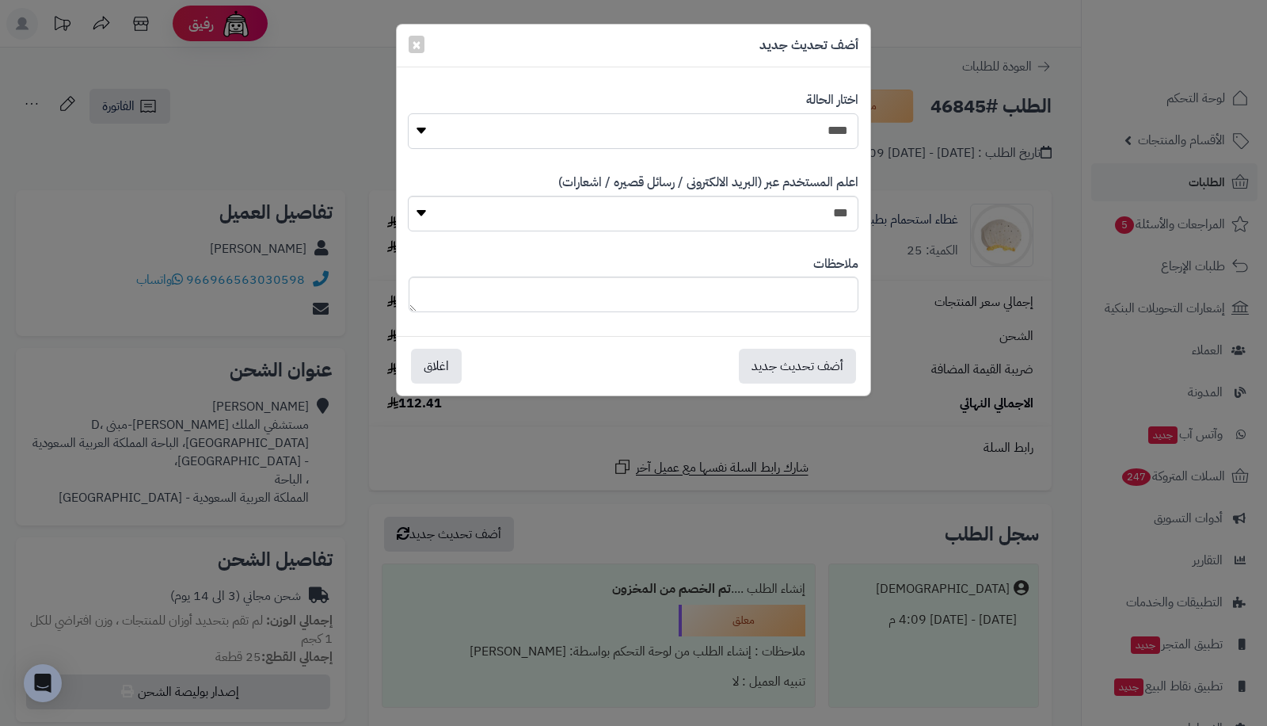
click at [658, 133] on select "**********" at bounding box center [633, 131] width 451 height 36
select select "*"
click at [408, 113] on select "**********" at bounding box center [633, 131] width 451 height 36
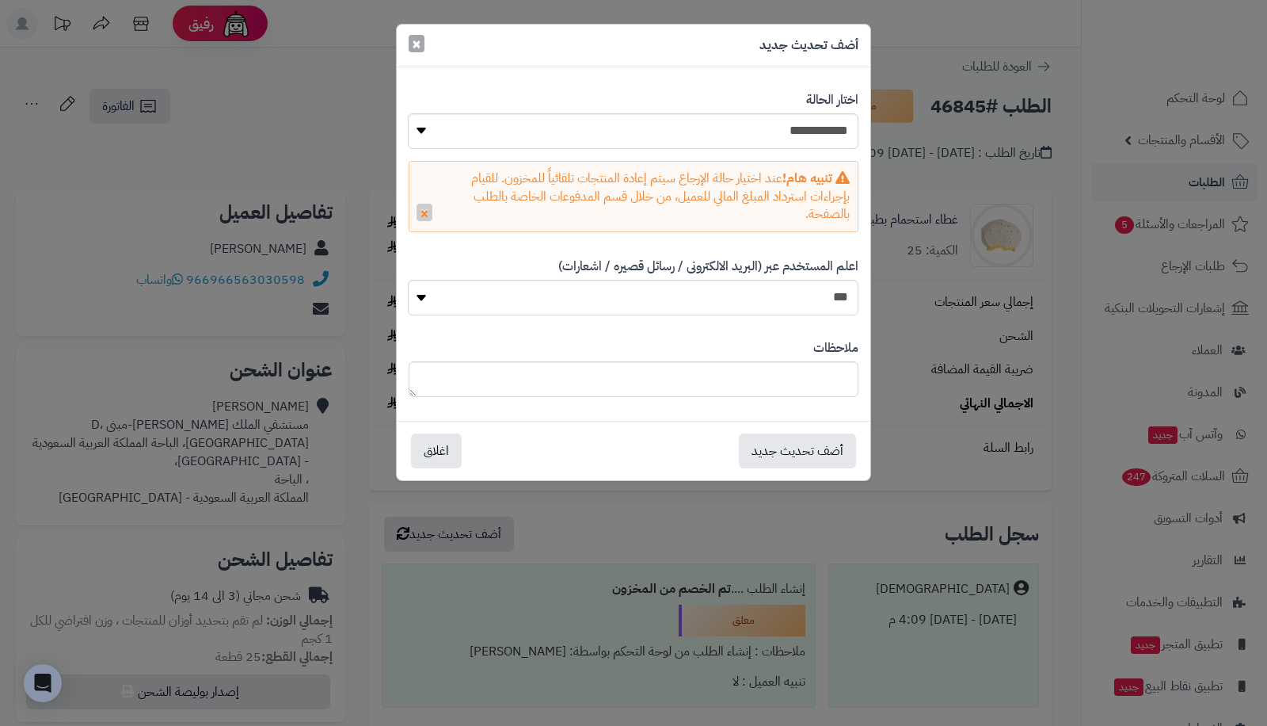
click at [419, 37] on span "×" at bounding box center [417, 44] width 10 height 24
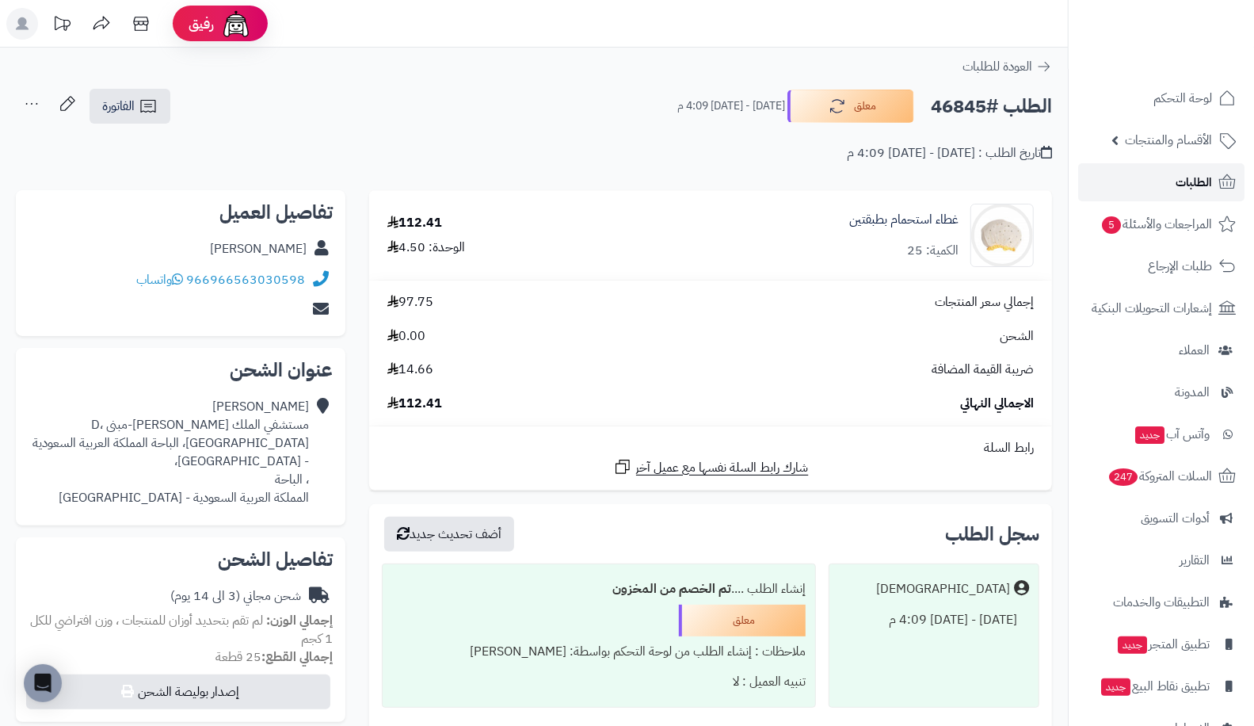
click at [1150, 185] on link "الطلبات" at bounding box center [1161, 182] width 166 height 38
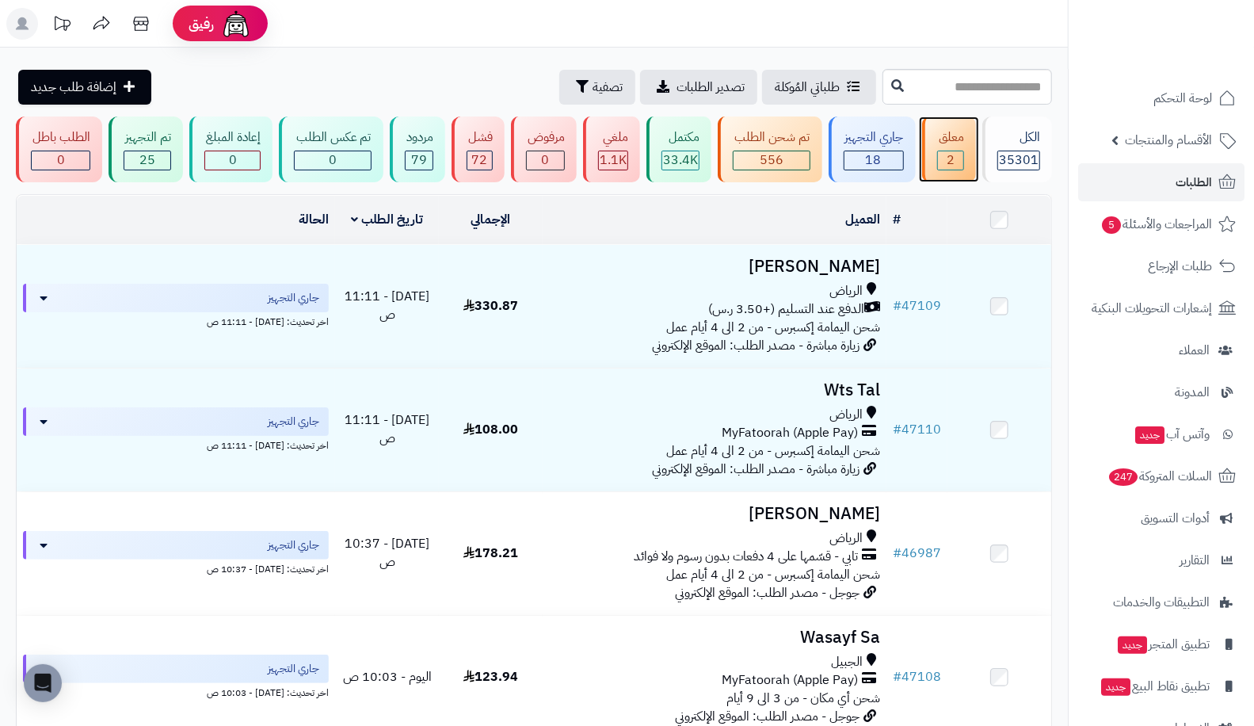
click at [956, 139] on div "معلق" at bounding box center [950, 137] width 27 height 18
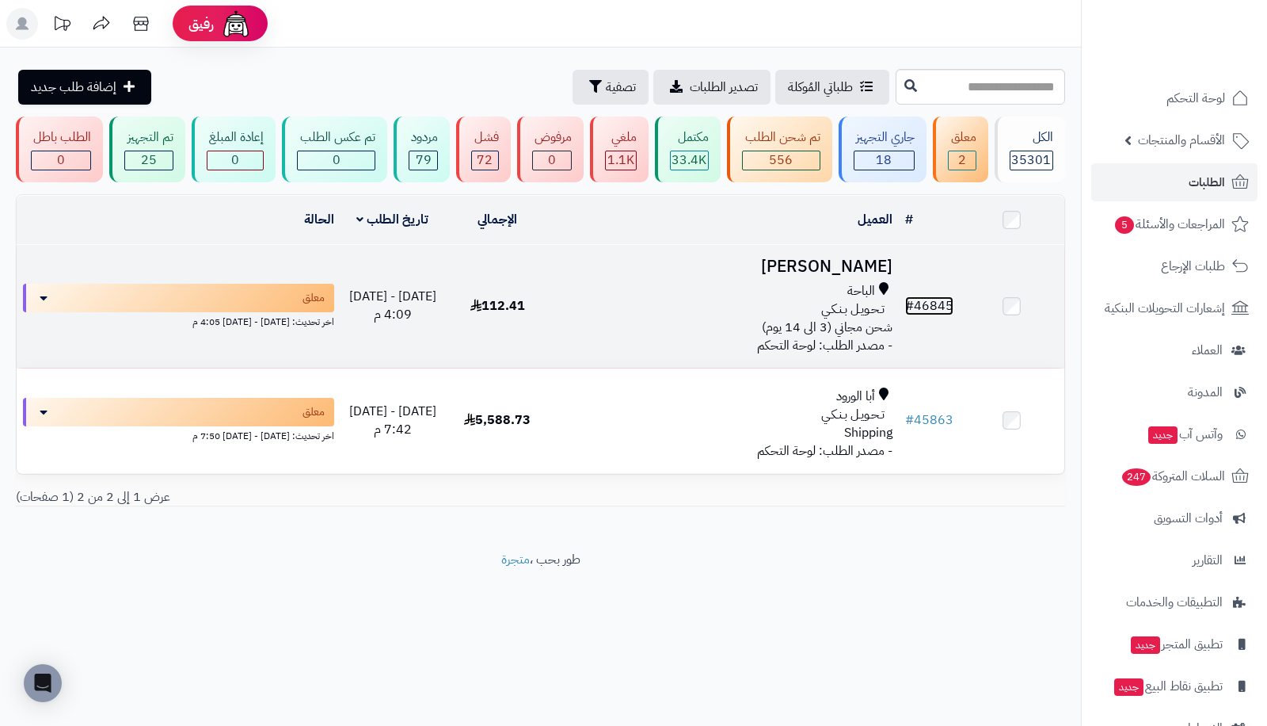
click at [944, 296] on link "# 46845" at bounding box center [929, 305] width 48 height 19
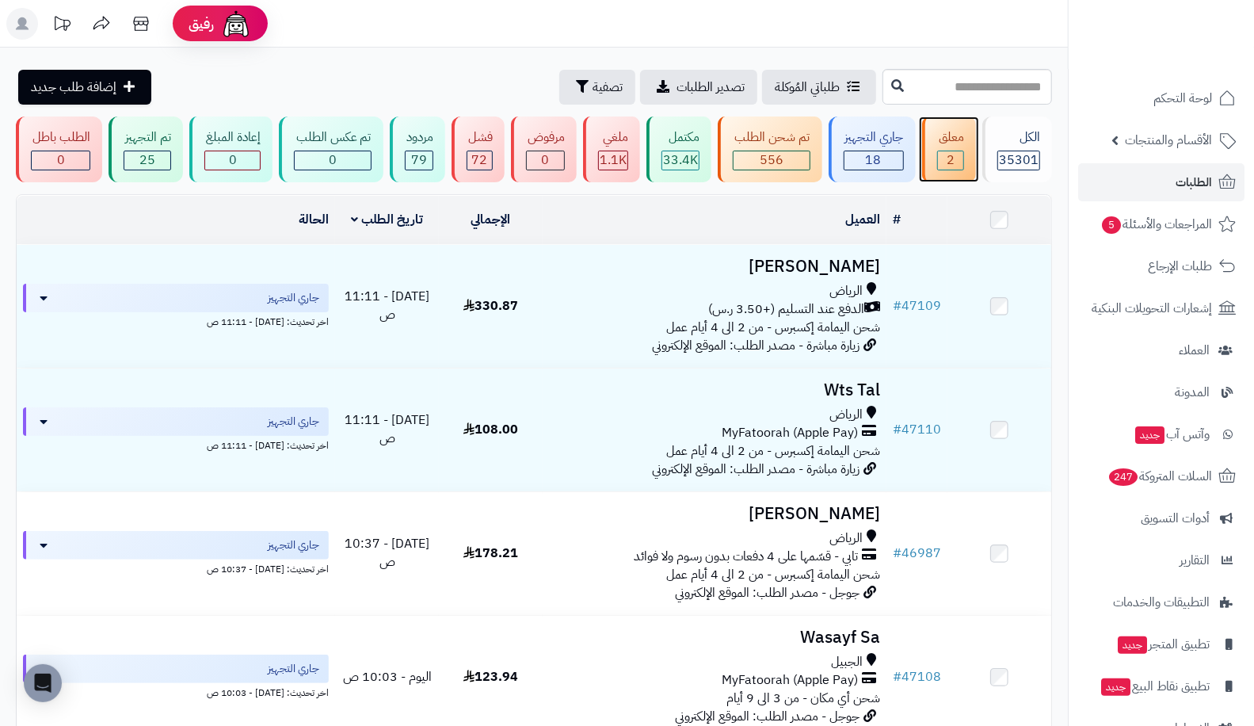
click at [939, 135] on div "معلق" at bounding box center [950, 137] width 27 height 18
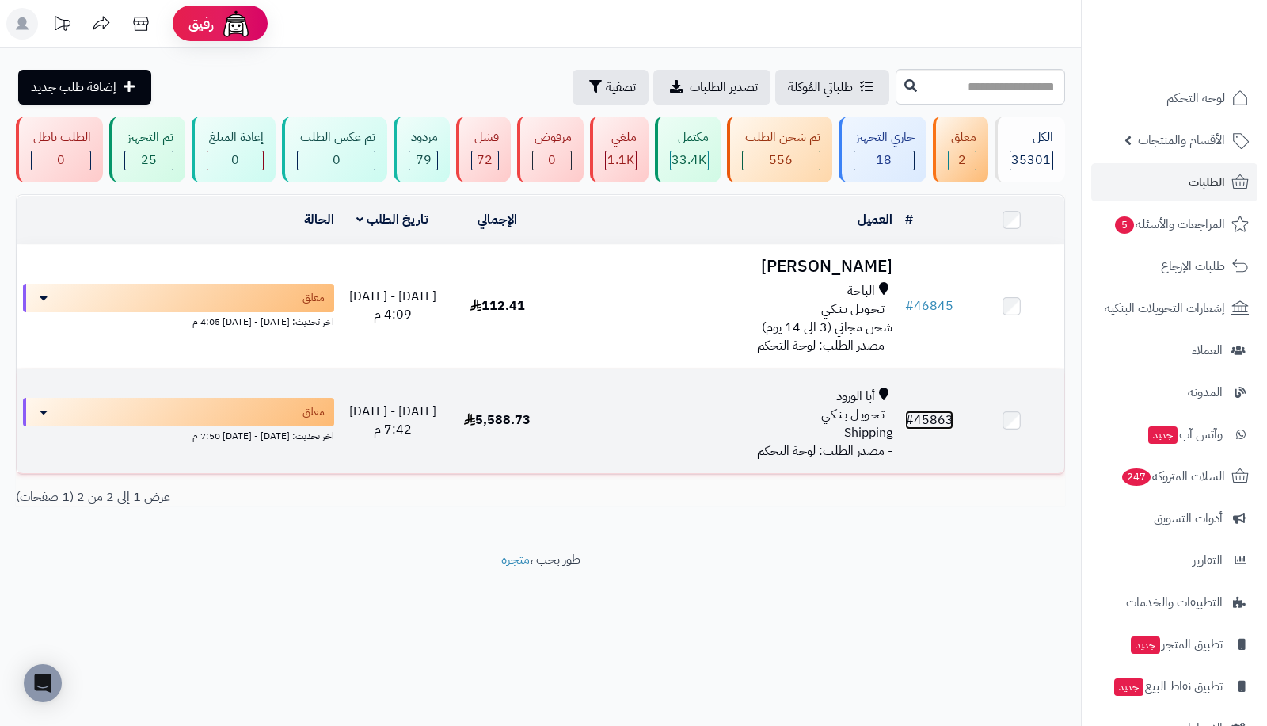
click at [933, 413] on link "# 45863" at bounding box center [929, 419] width 48 height 19
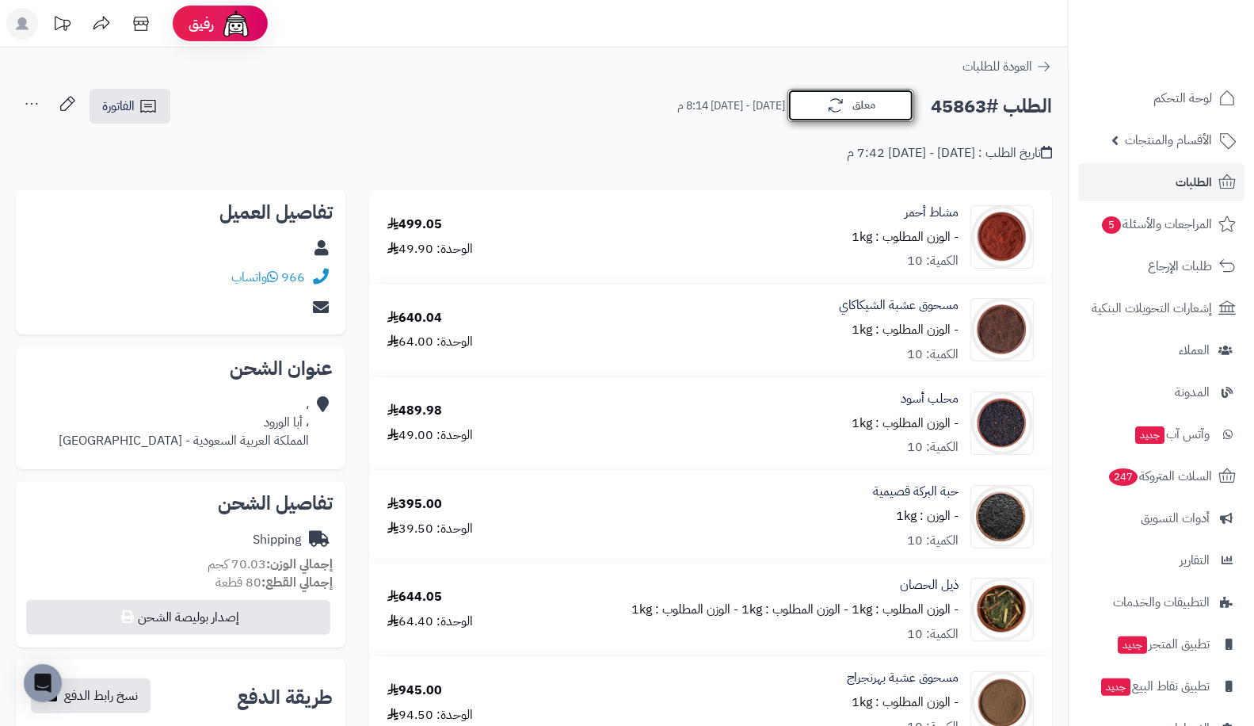
click at [801, 101] on button "معلق" at bounding box center [850, 105] width 127 height 33
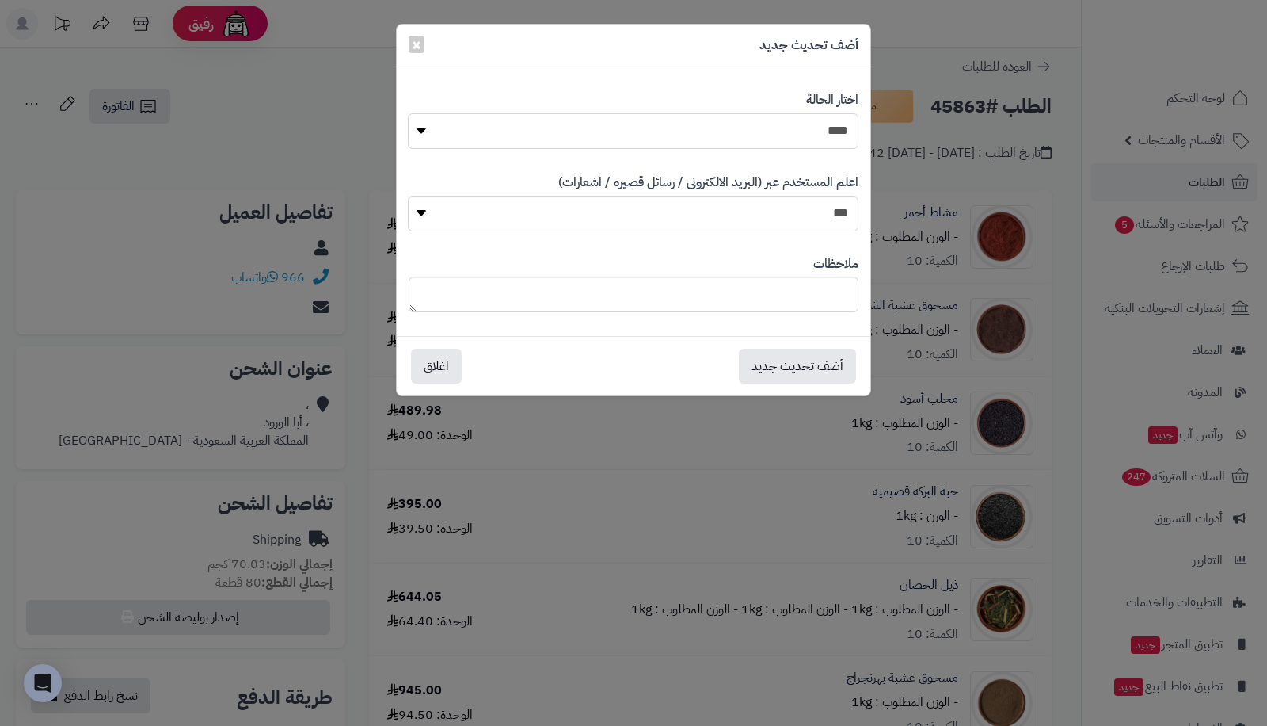
click at [708, 128] on select "**********" at bounding box center [633, 131] width 451 height 36
click at [278, 58] on div "**********" at bounding box center [633, 363] width 1267 height 726
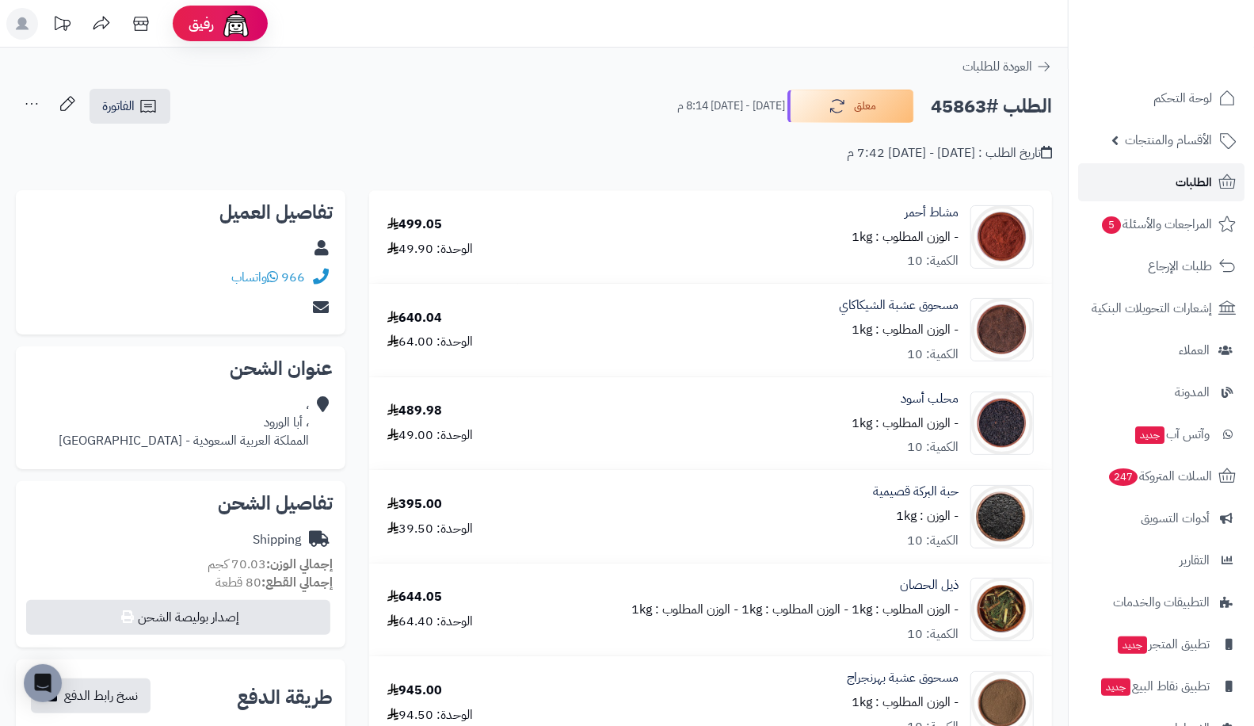
click at [1175, 189] on span "الطلبات" at bounding box center [1193, 182] width 36 height 22
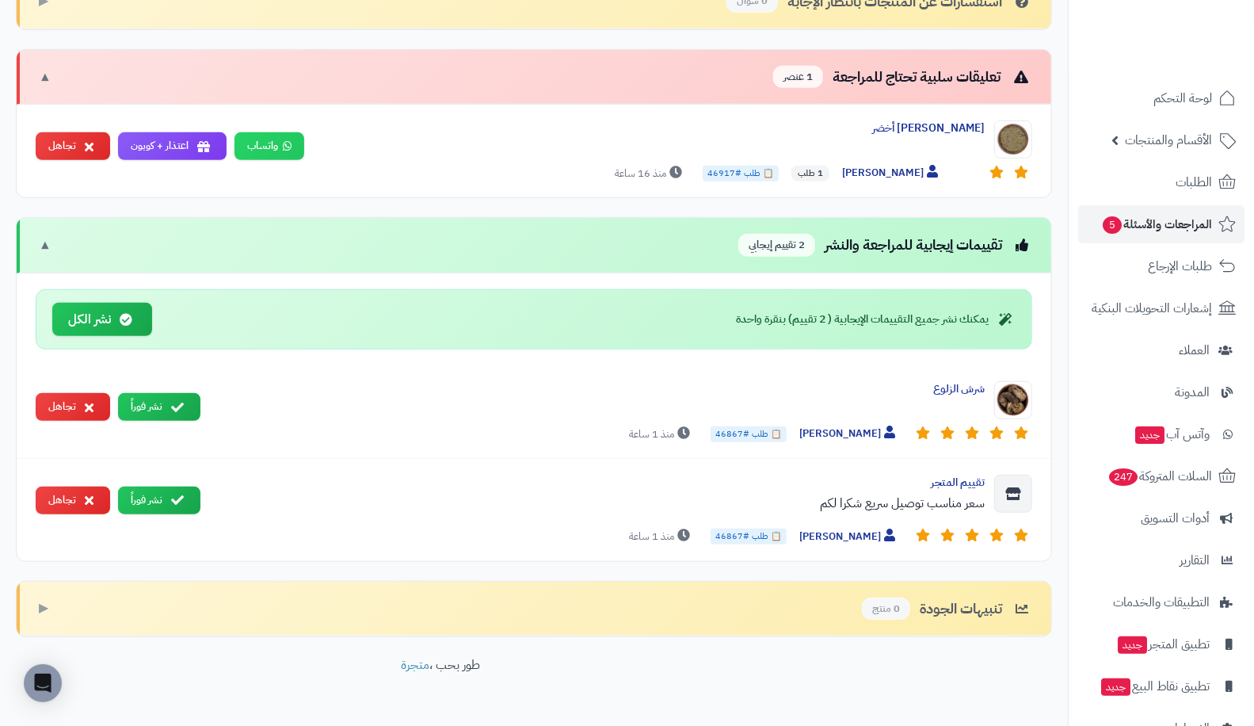
scroll to position [556, 0]
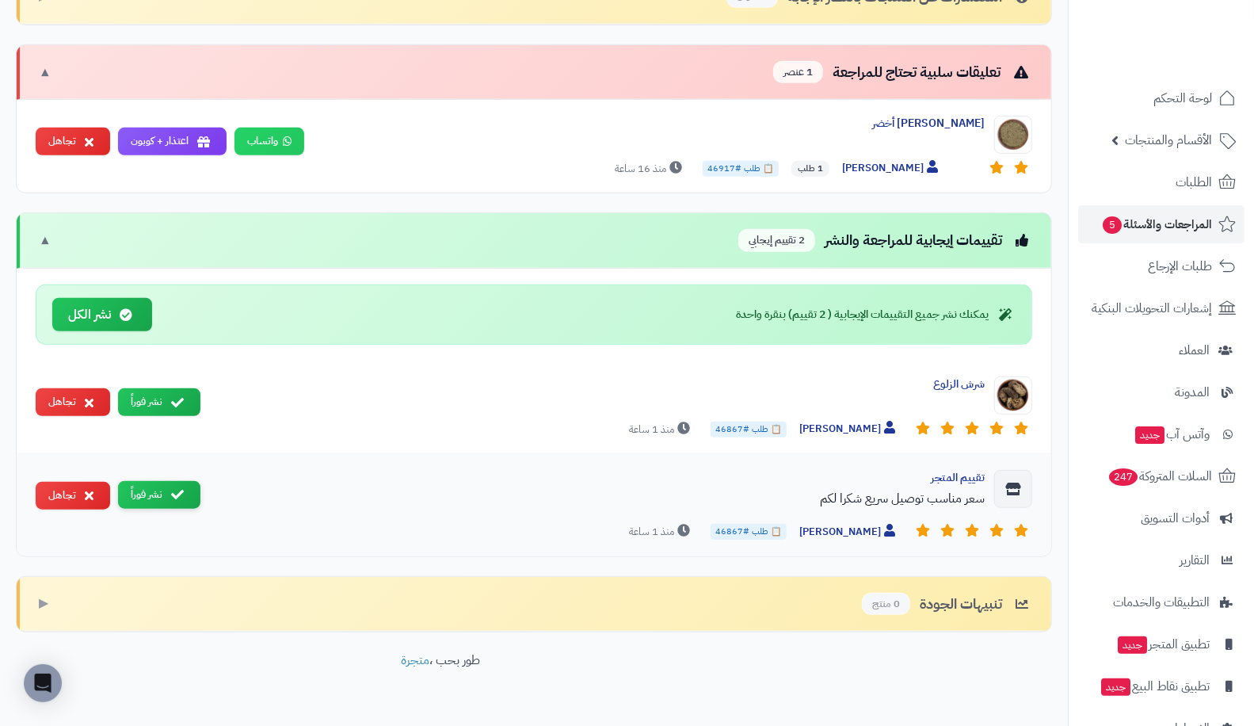
click at [190, 481] on button "نشر فوراً" at bounding box center [159, 495] width 82 height 28
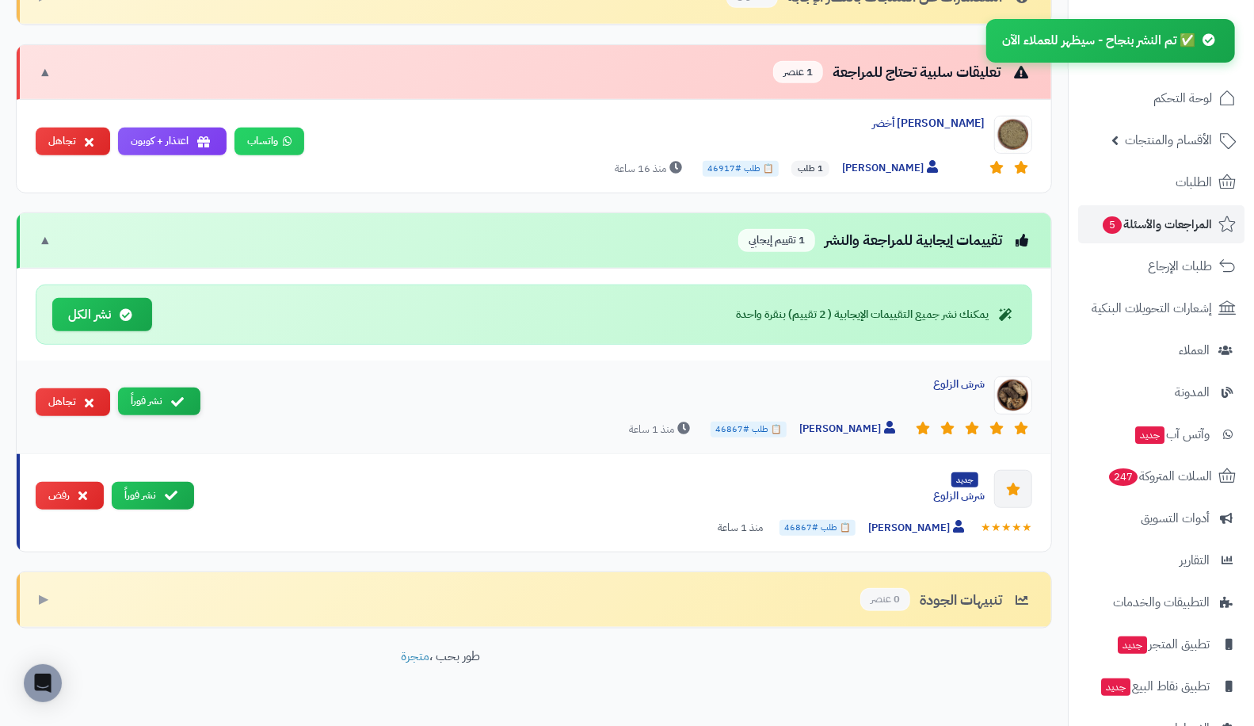
click at [181, 395] on icon at bounding box center [177, 401] width 13 height 13
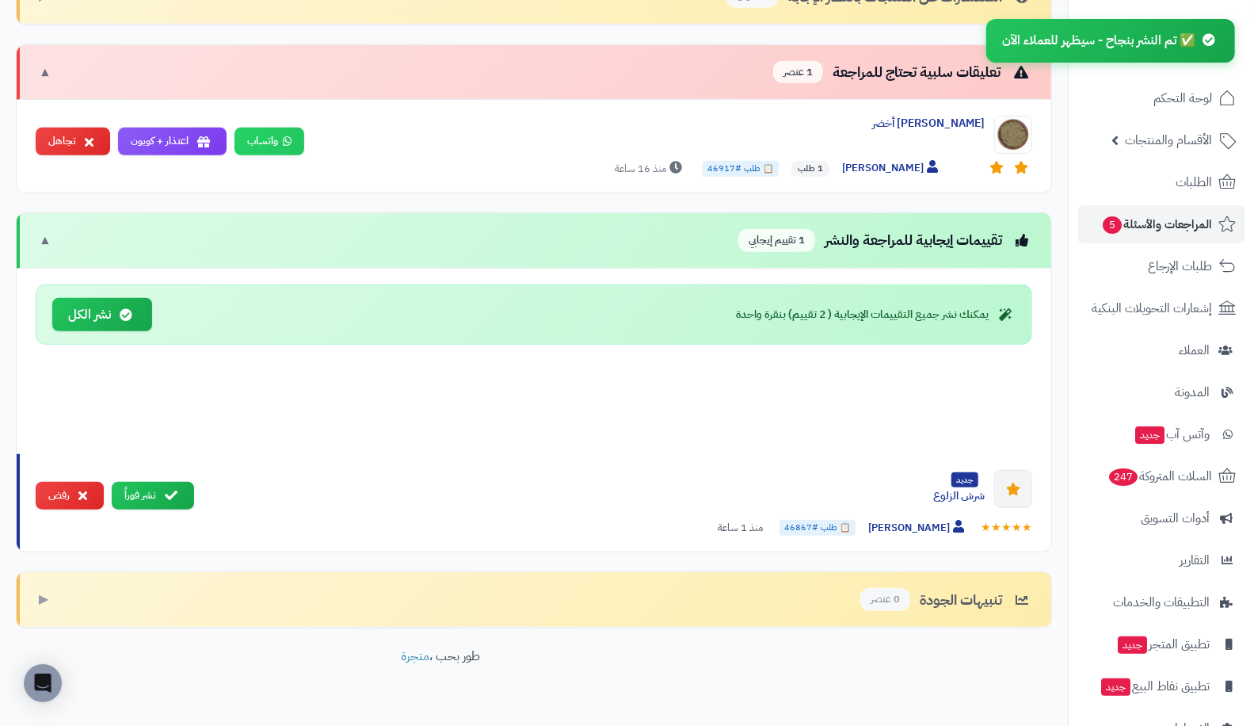
scroll to position [484, 0]
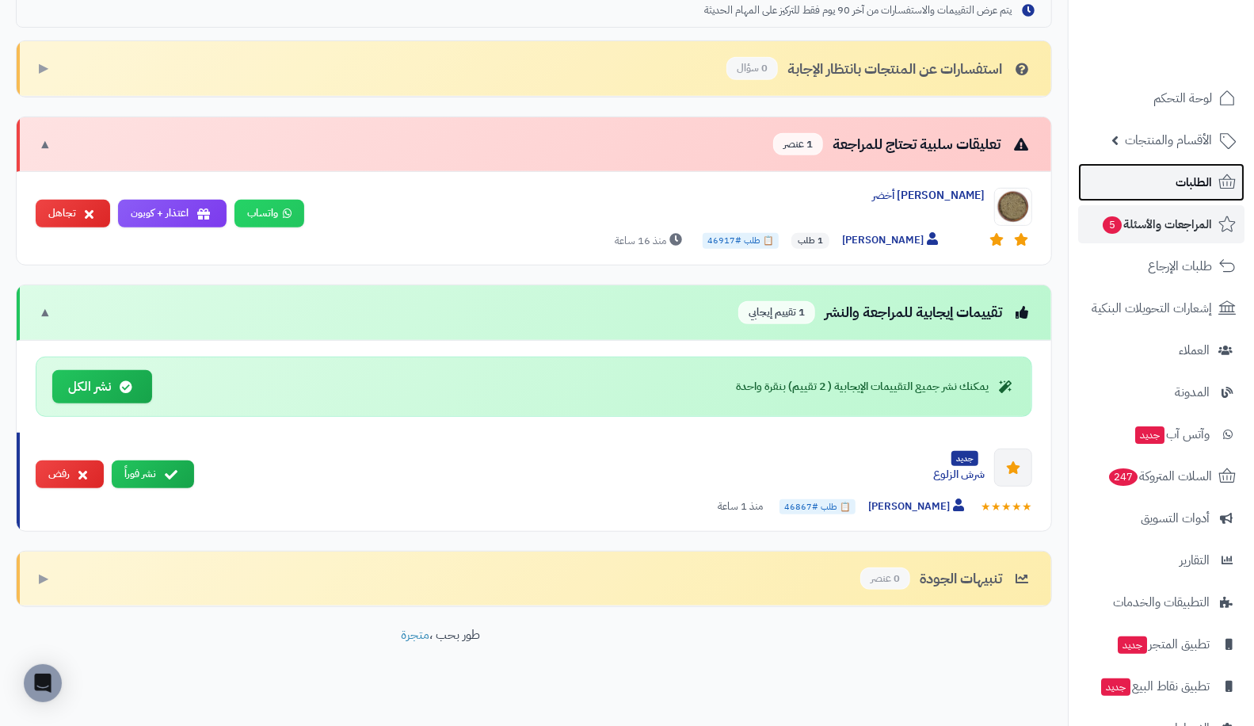
click at [1170, 171] on link "الطلبات" at bounding box center [1161, 182] width 166 height 38
